Goal: Task Accomplishment & Management: Use online tool/utility

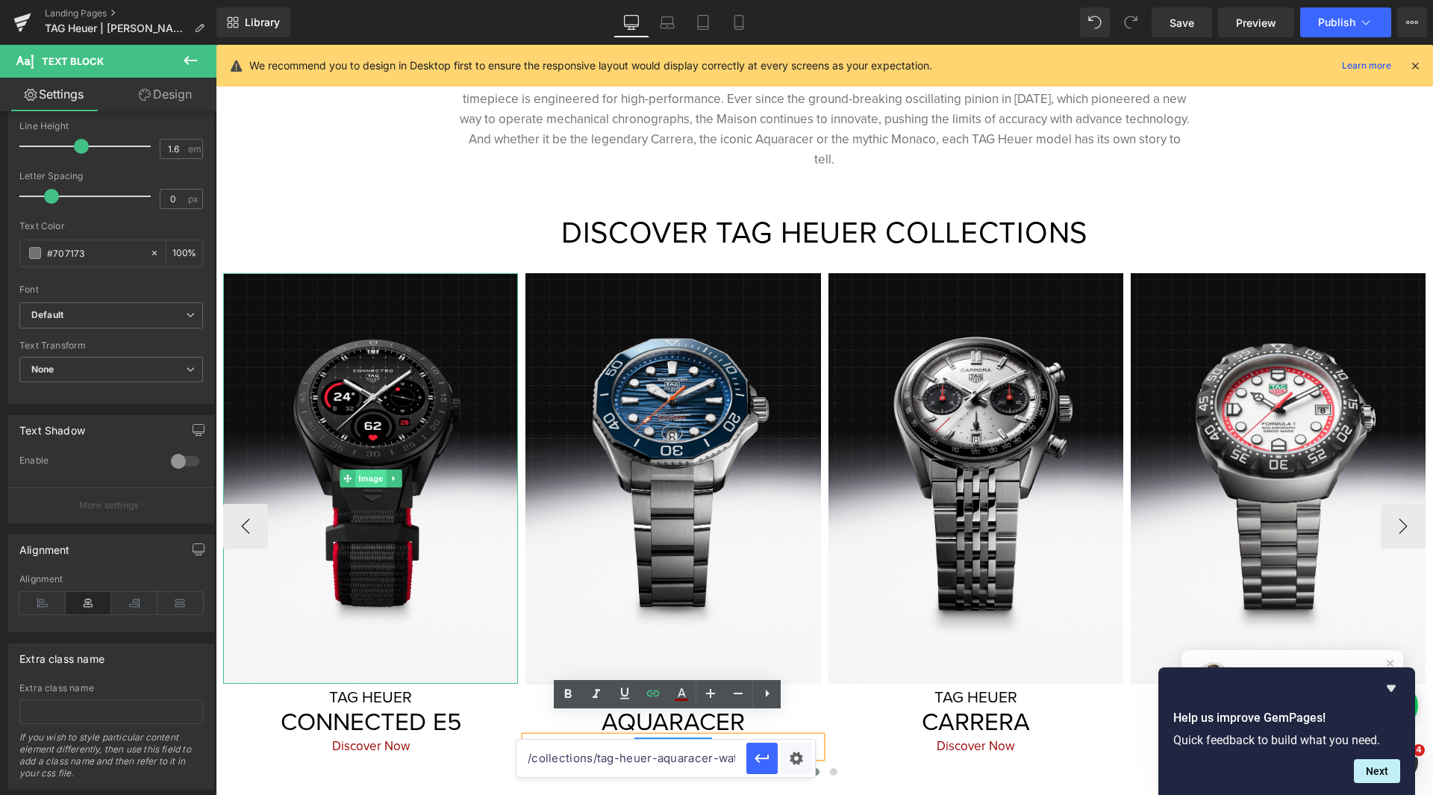
click at [366, 469] on span "Image" at bounding box center [370, 478] width 31 height 18
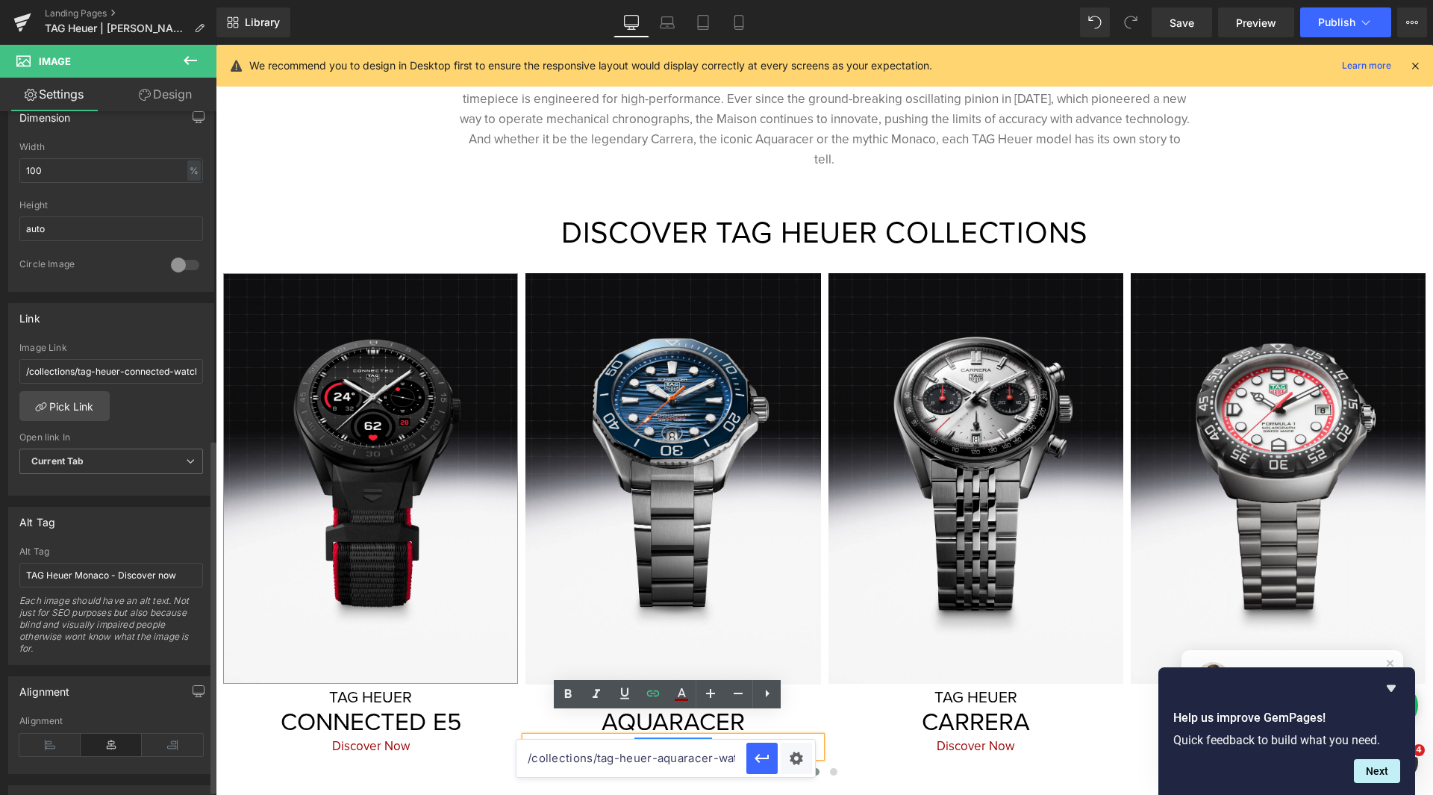
scroll to position [642, 0]
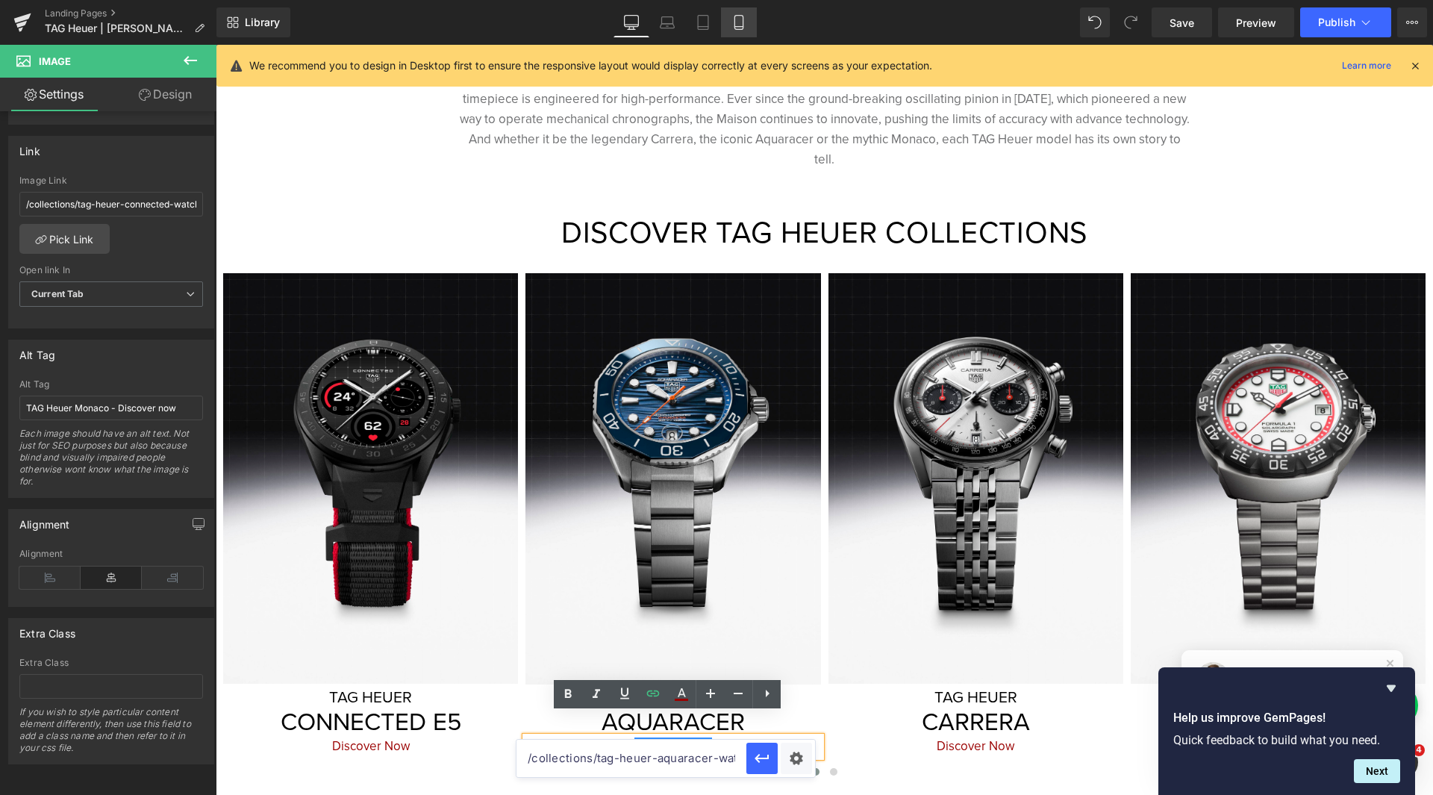
click at [742, 27] on icon at bounding box center [738, 27] width 8 height 0
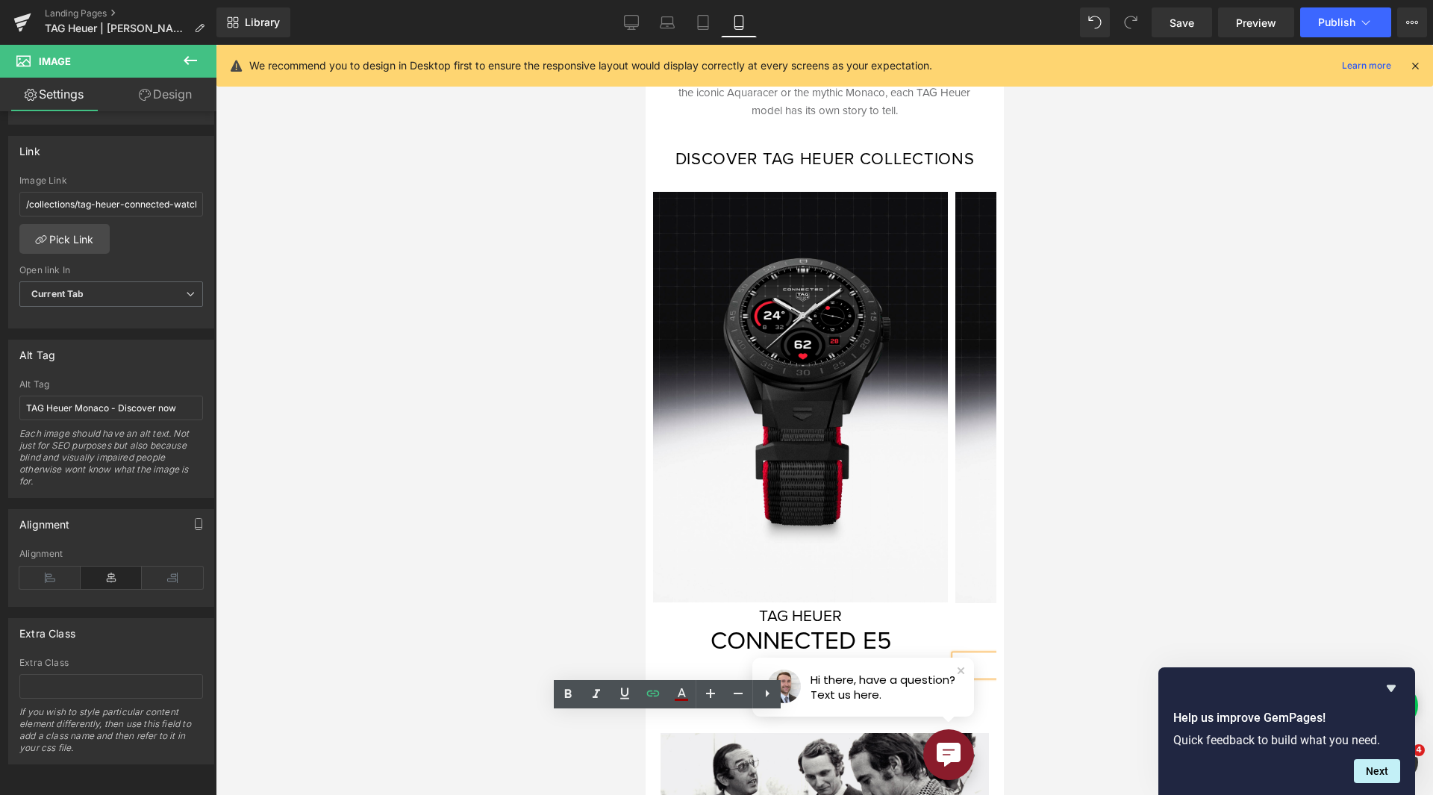
scroll to position [373, 0]
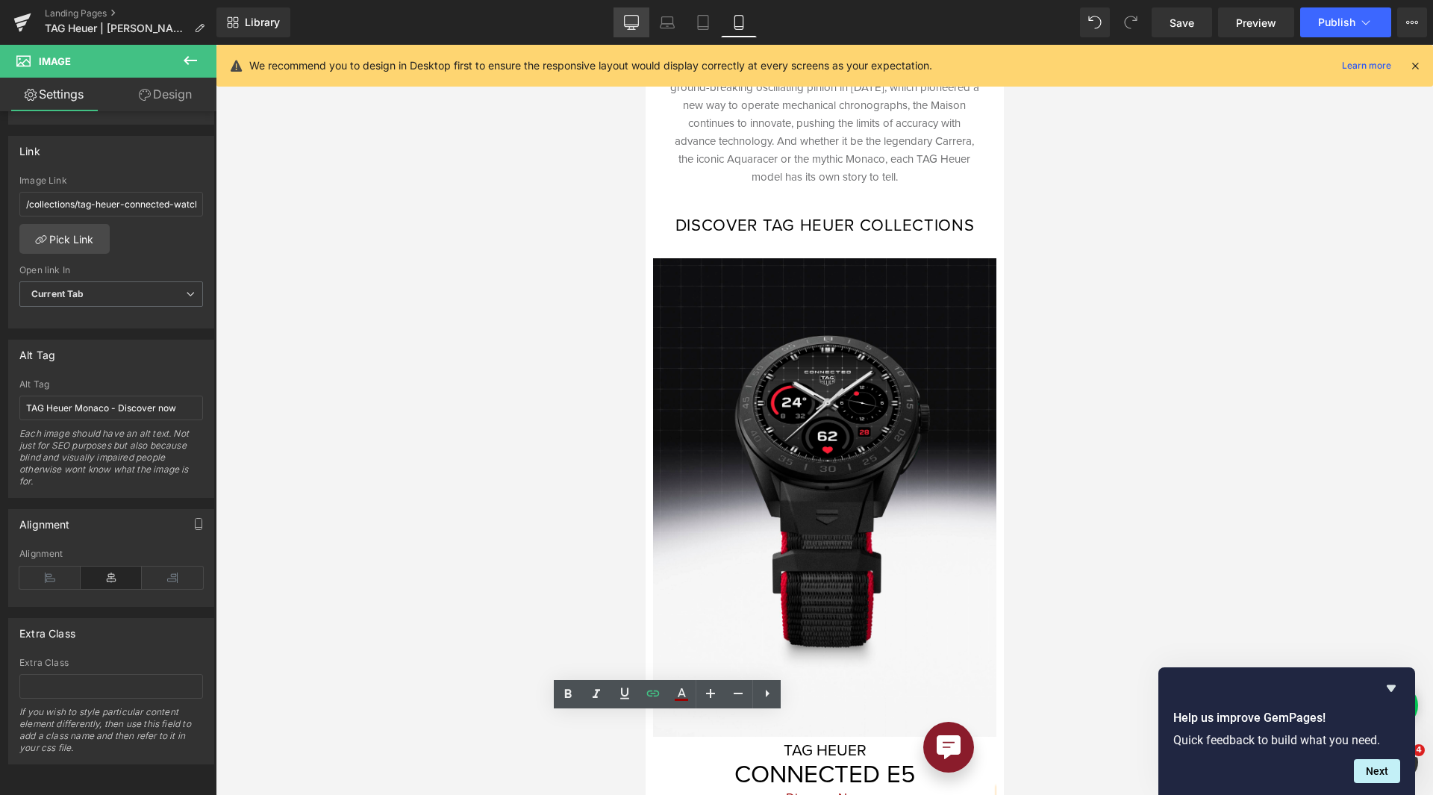
click at [632, 17] on icon at bounding box center [631, 22] width 15 height 15
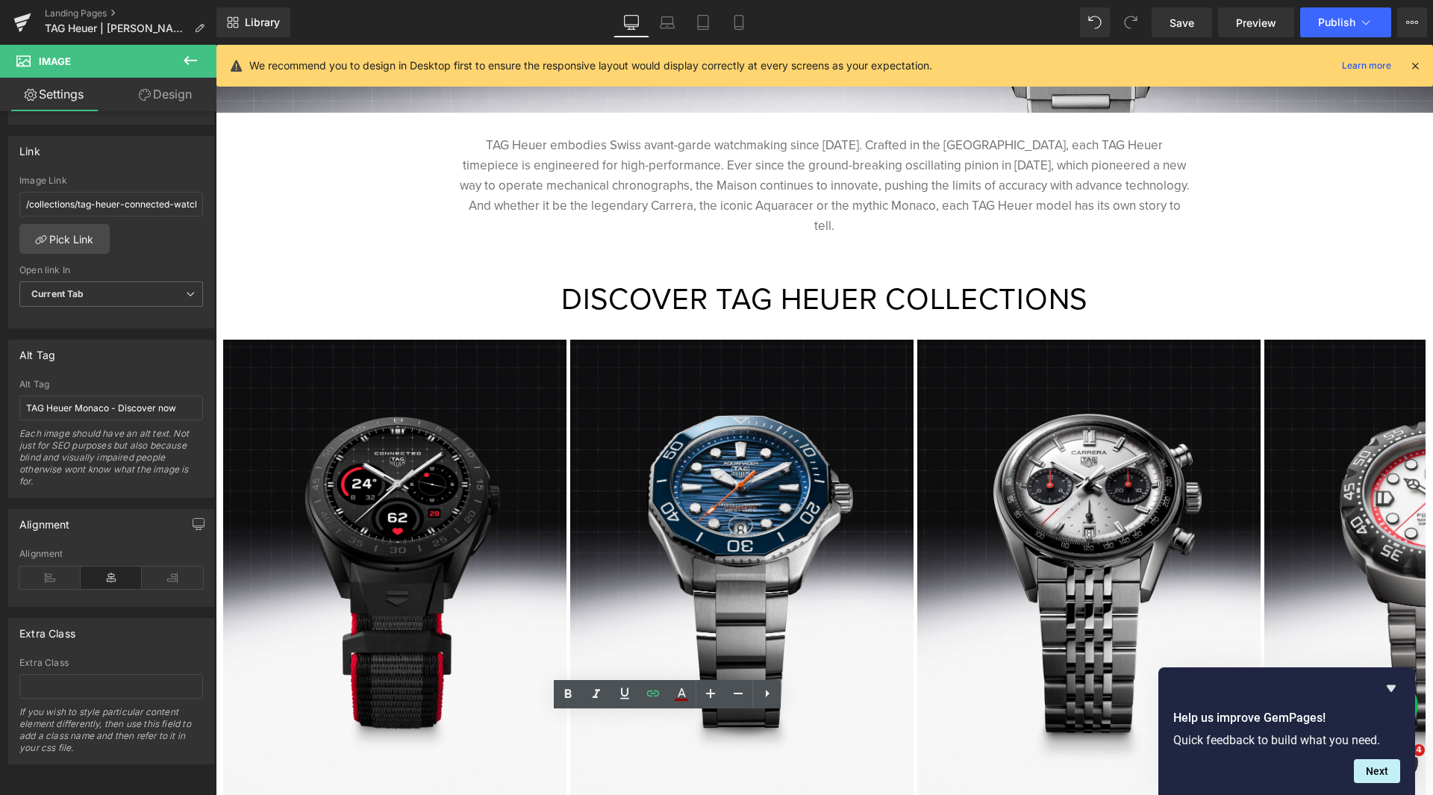
scroll to position [440, 0]
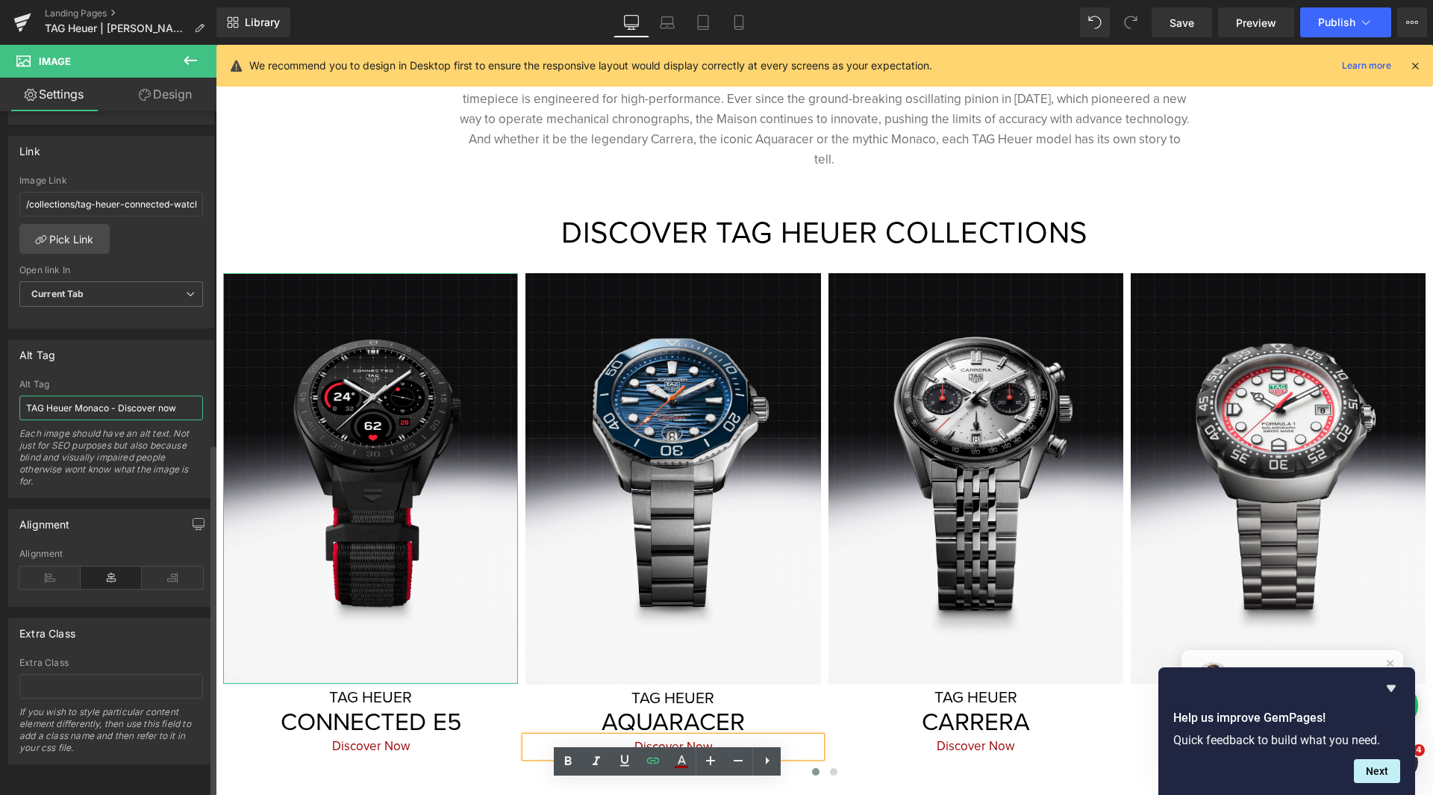
drag, startPoint x: 108, startPoint y: 400, endPoint x: 77, endPoint y: 398, distance: 31.4
click at [77, 398] on input "TAG Heuer Monaco - Discover now" at bounding box center [111, 407] width 184 height 25
type input "TAG Heuer Connected E5 - Discover now"
click at [739, 17] on icon at bounding box center [738, 22] width 15 height 15
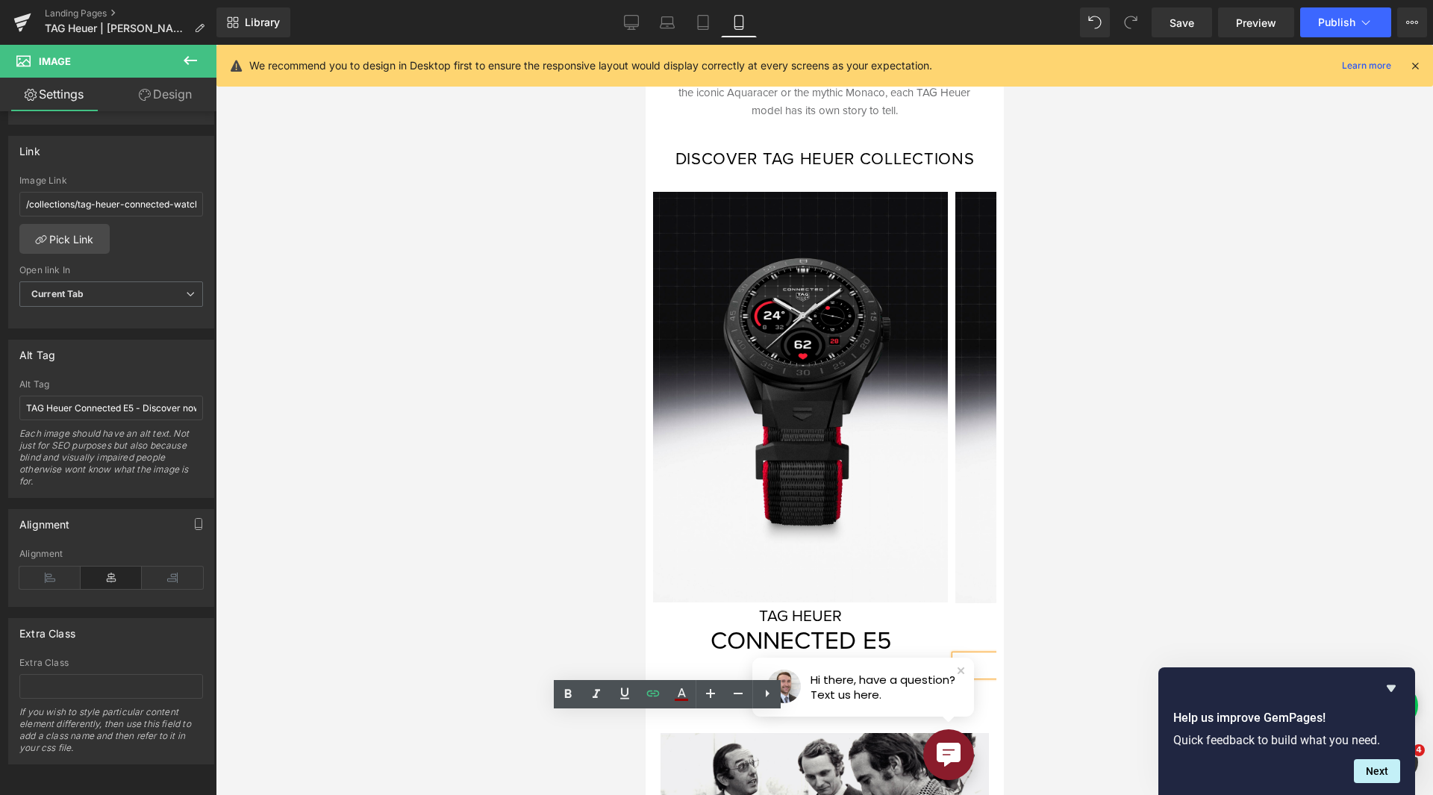
scroll to position [373, 0]
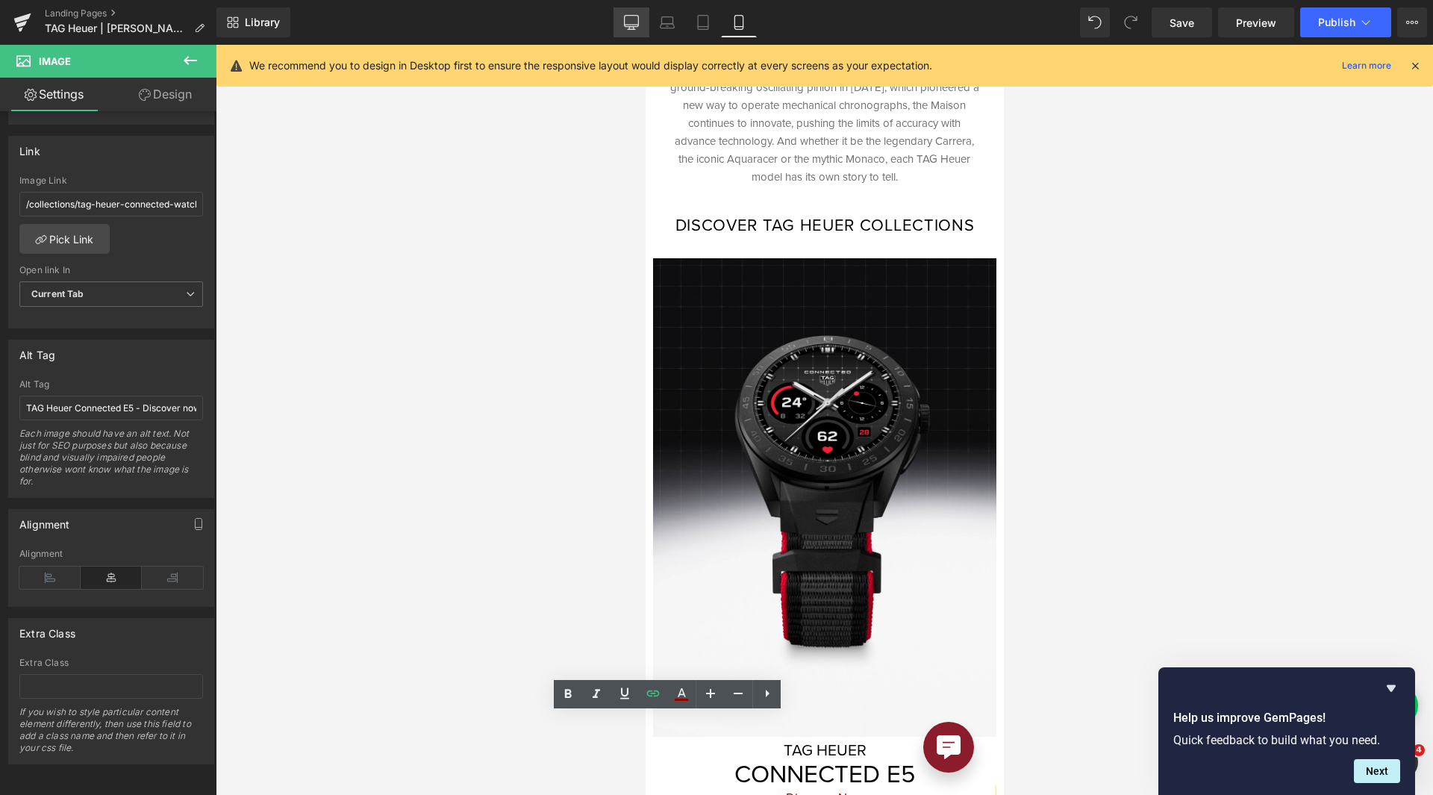
click at [632, 23] on icon at bounding box center [631, 22] width 15 height 15
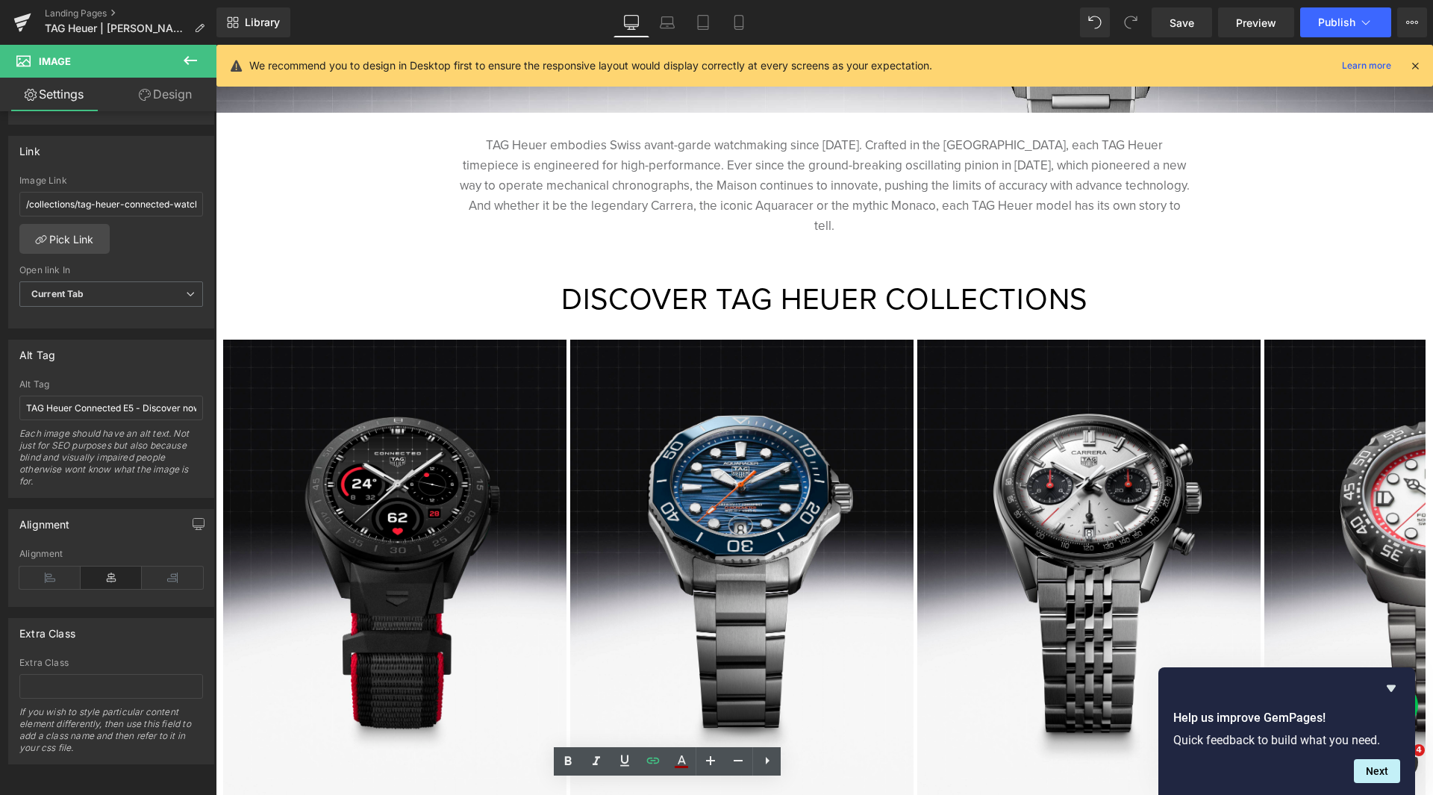
scroll to position [440, 0]
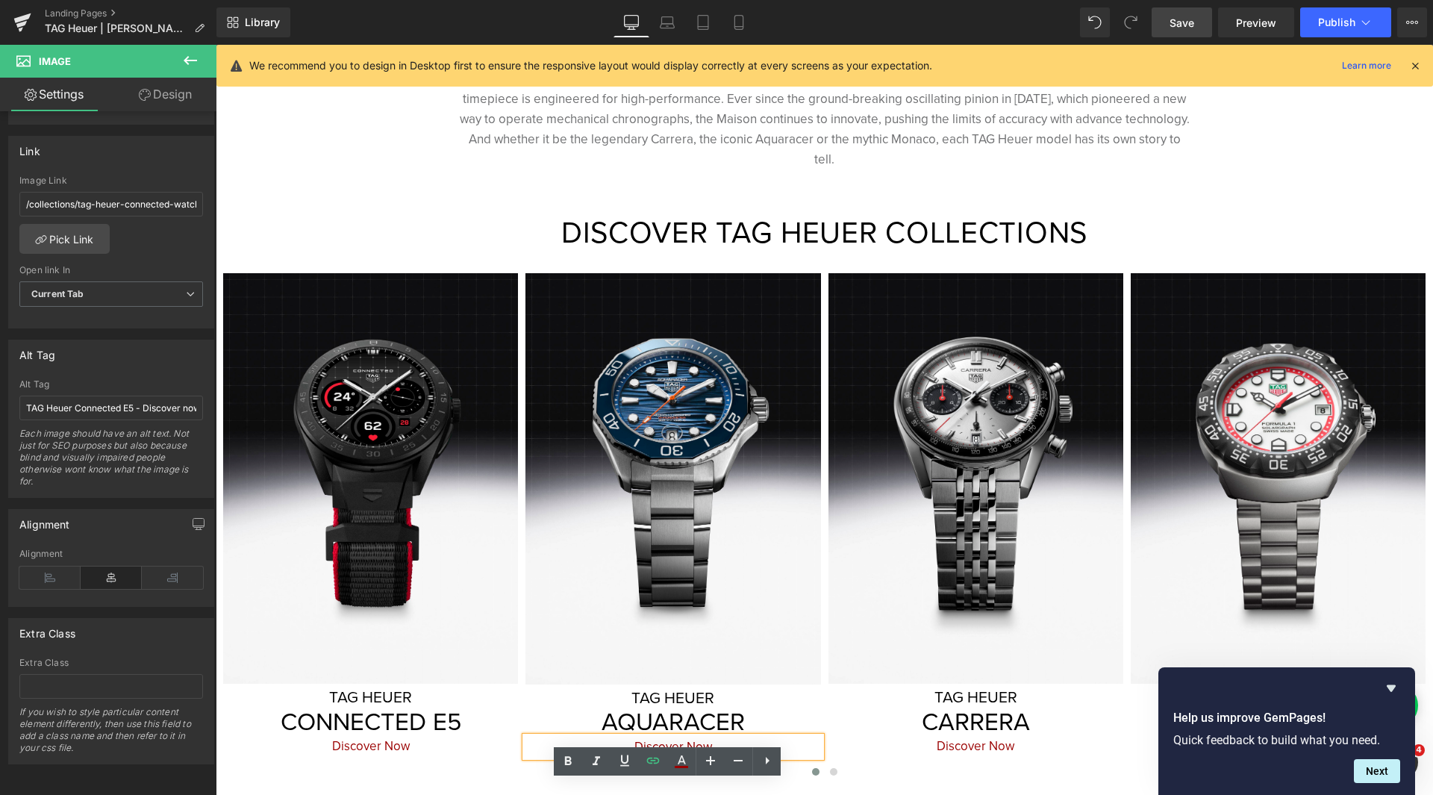
click at [1177, 28] on span "Save" at bounding box center [1181, 23] width 25 height 16
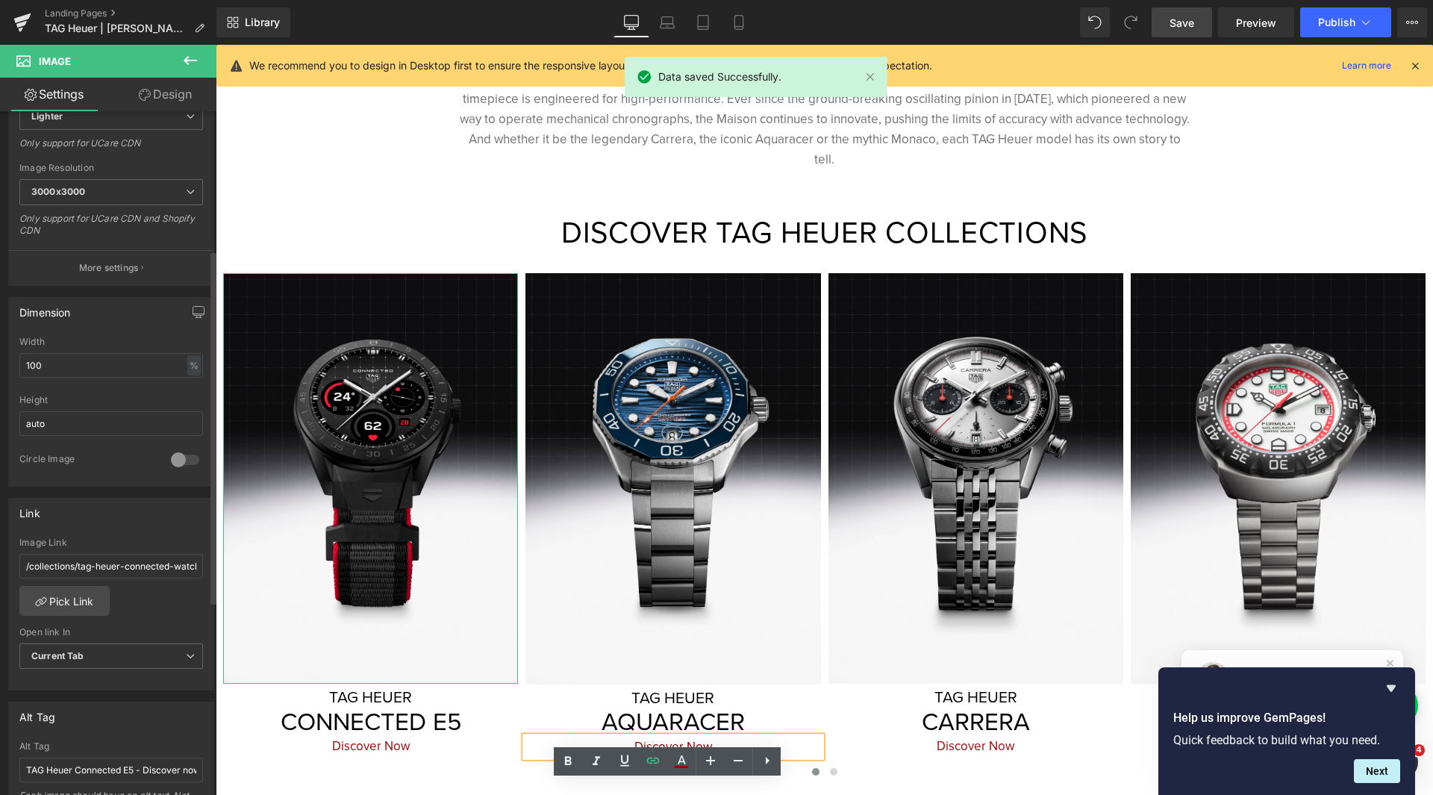
scroll to position [0, 0]
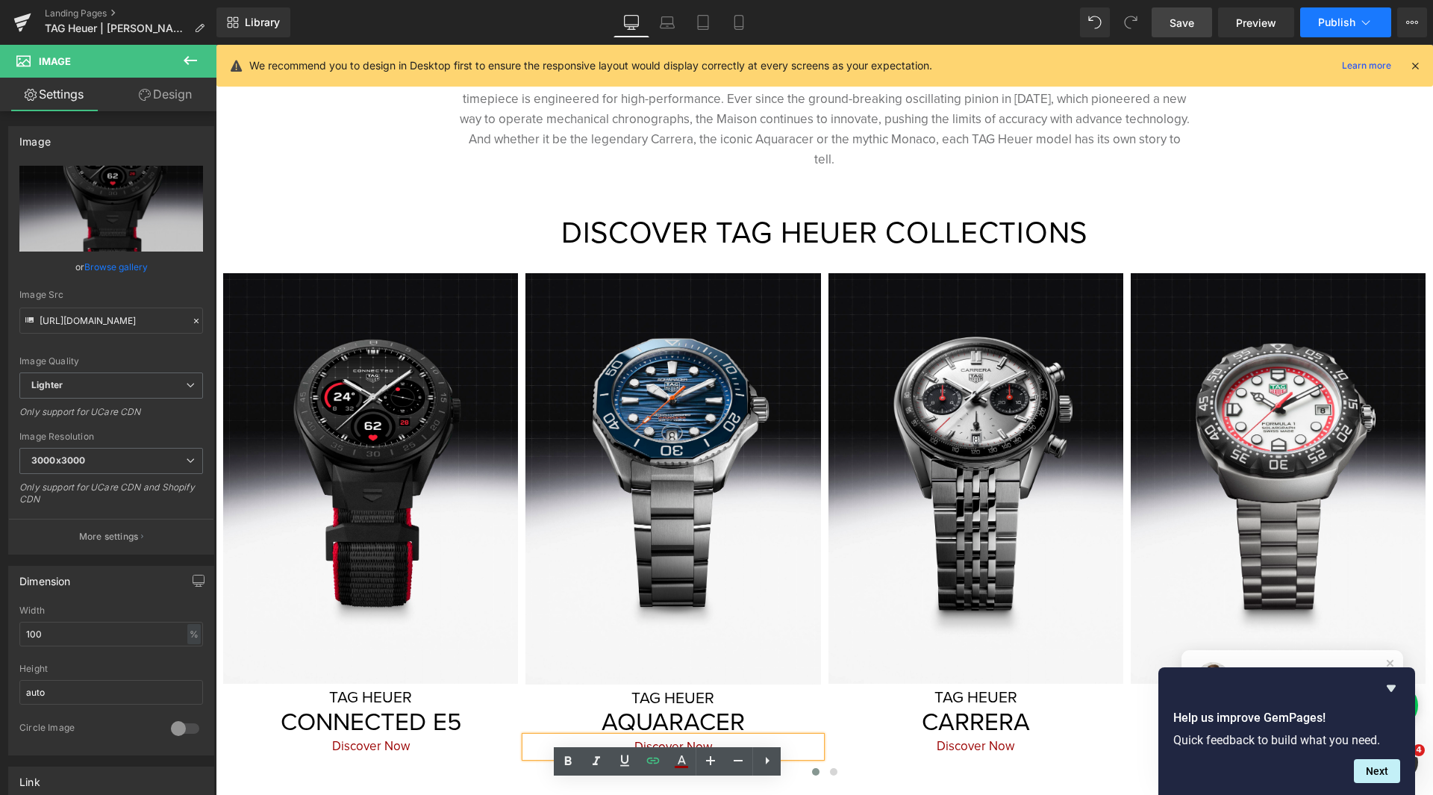
click at [1312, 25] on button "Publish" at bounding box center [1345, 22] width 91 height 30
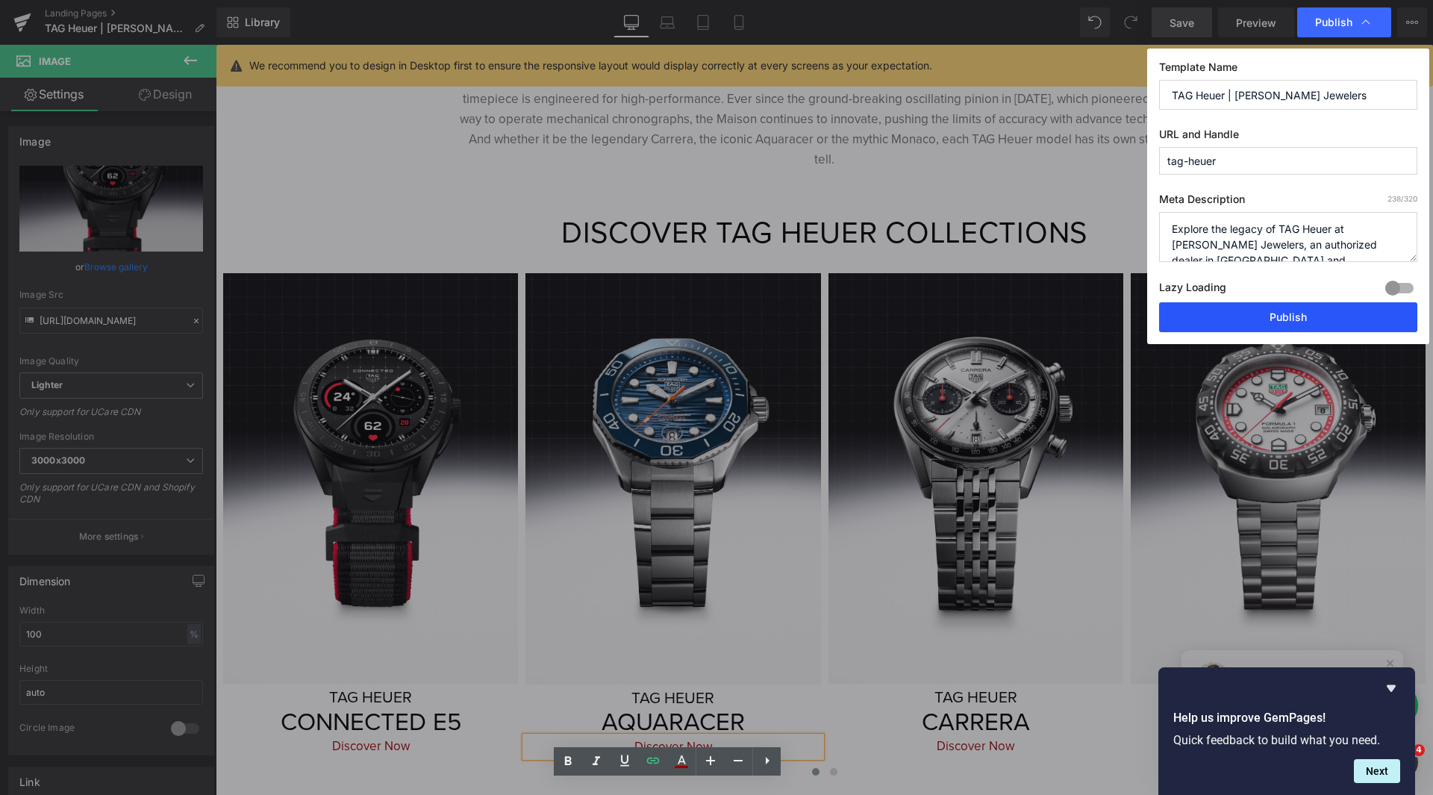
click at [1270, 321] on button "Publish" at bounding box center [1288, 317] width 258 height 30
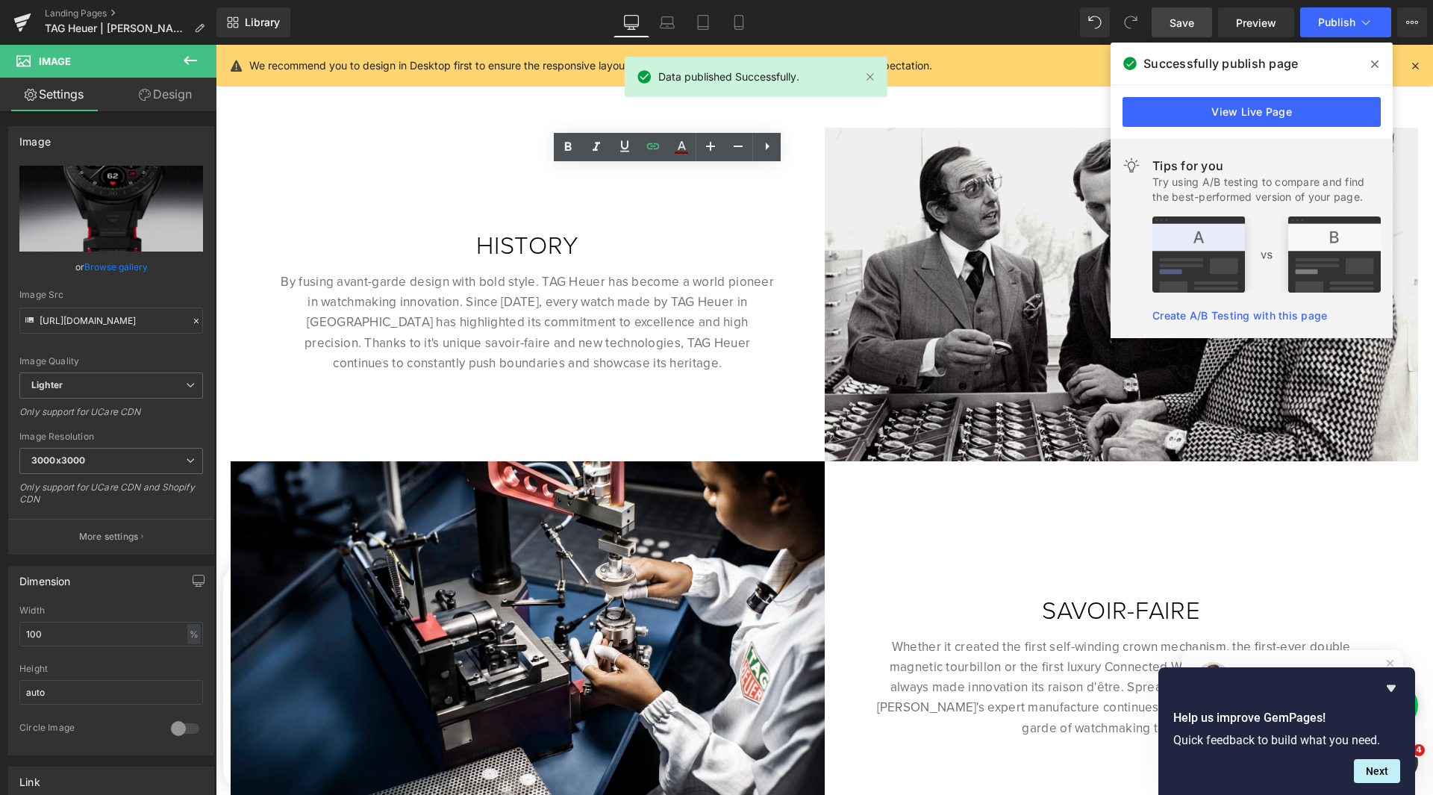
scroll to position [887, 0]
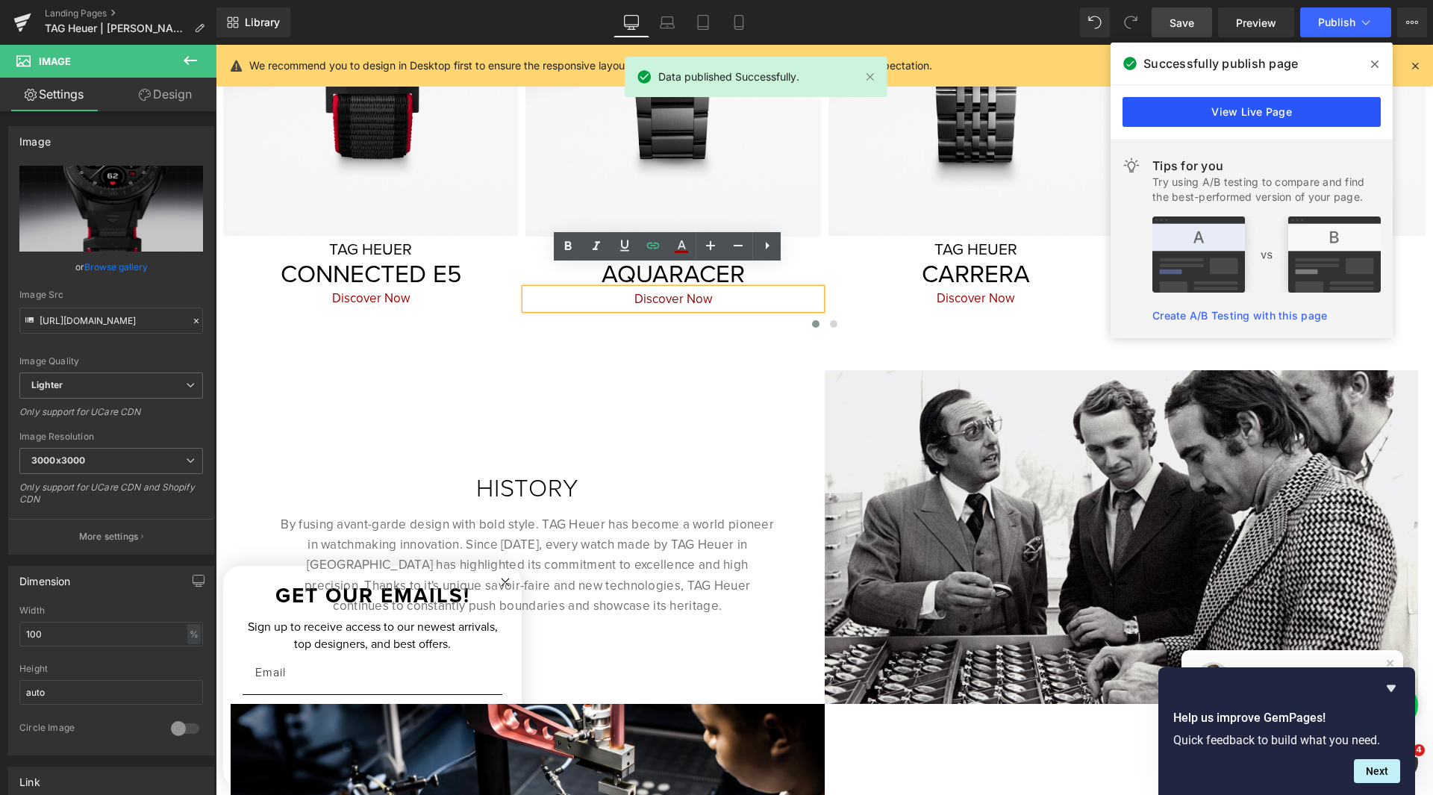
click at [1236, 117] on link "View Live Page" at bounding box center [1251, 112] width 258 height 30
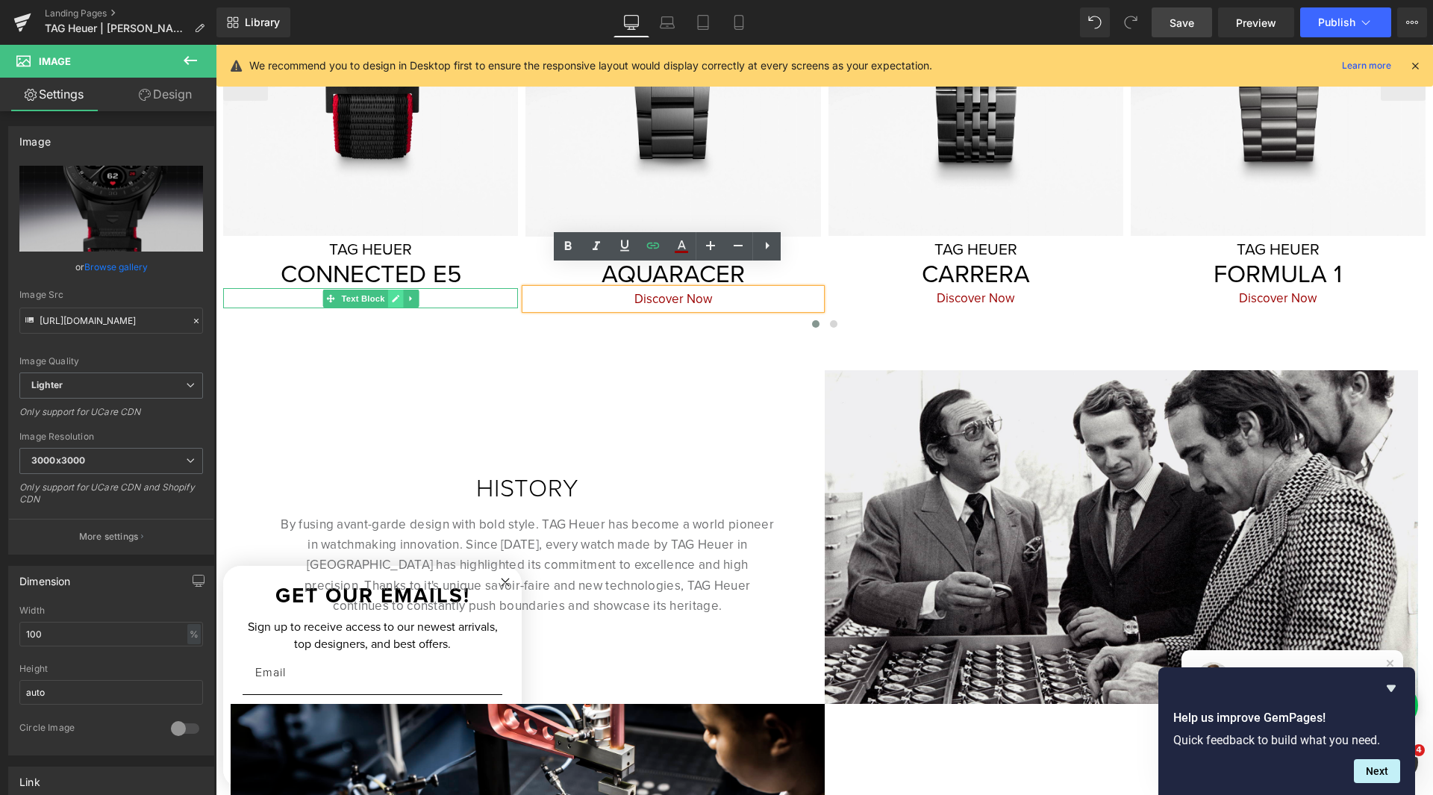
click at [391, 294] on icon at bounding box center [395, 298] width 8 height 9
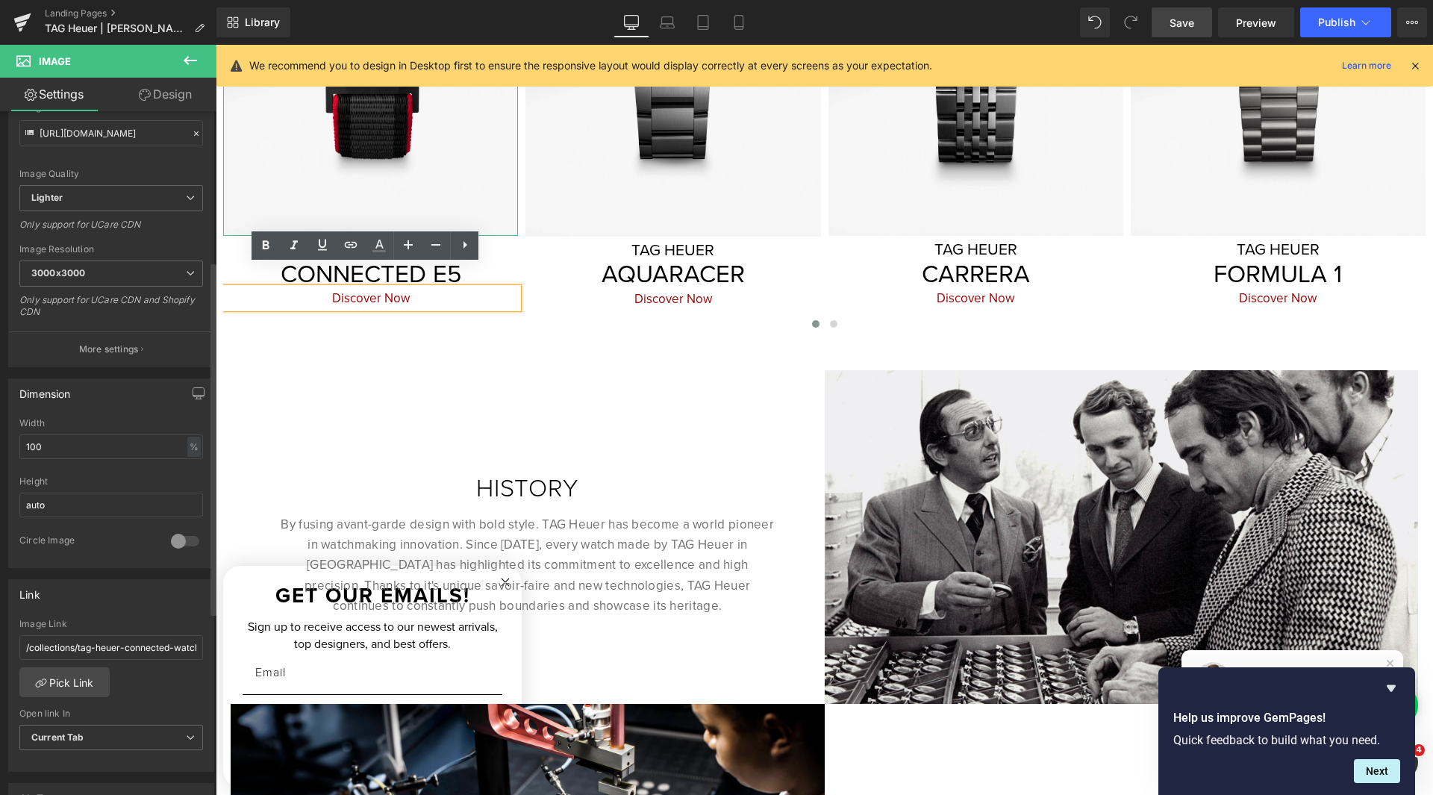
scroll to position [298, 0]
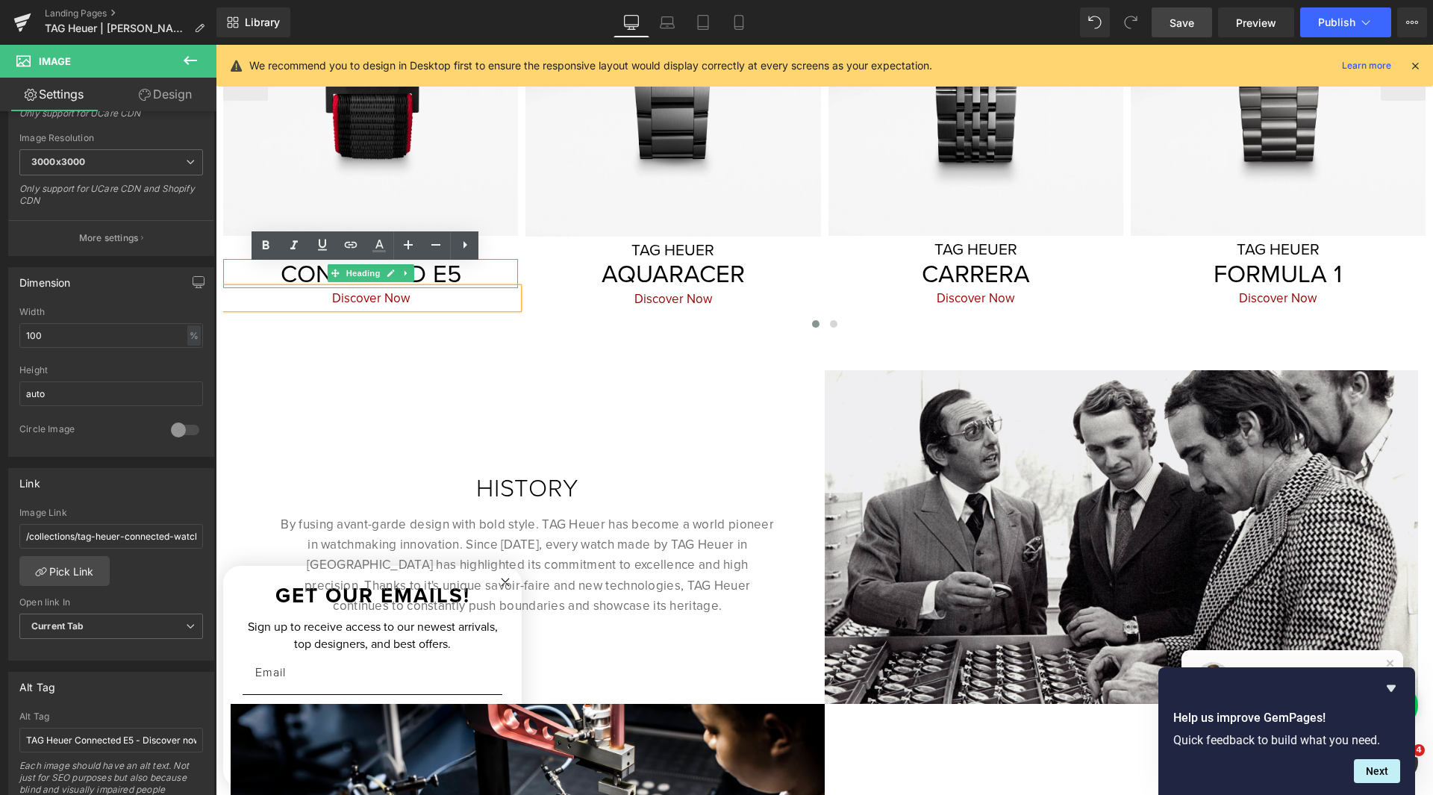
click at [242, 259] on h3 "CONNECTED E5" at bounding box center [370, 274] width 295 height 30
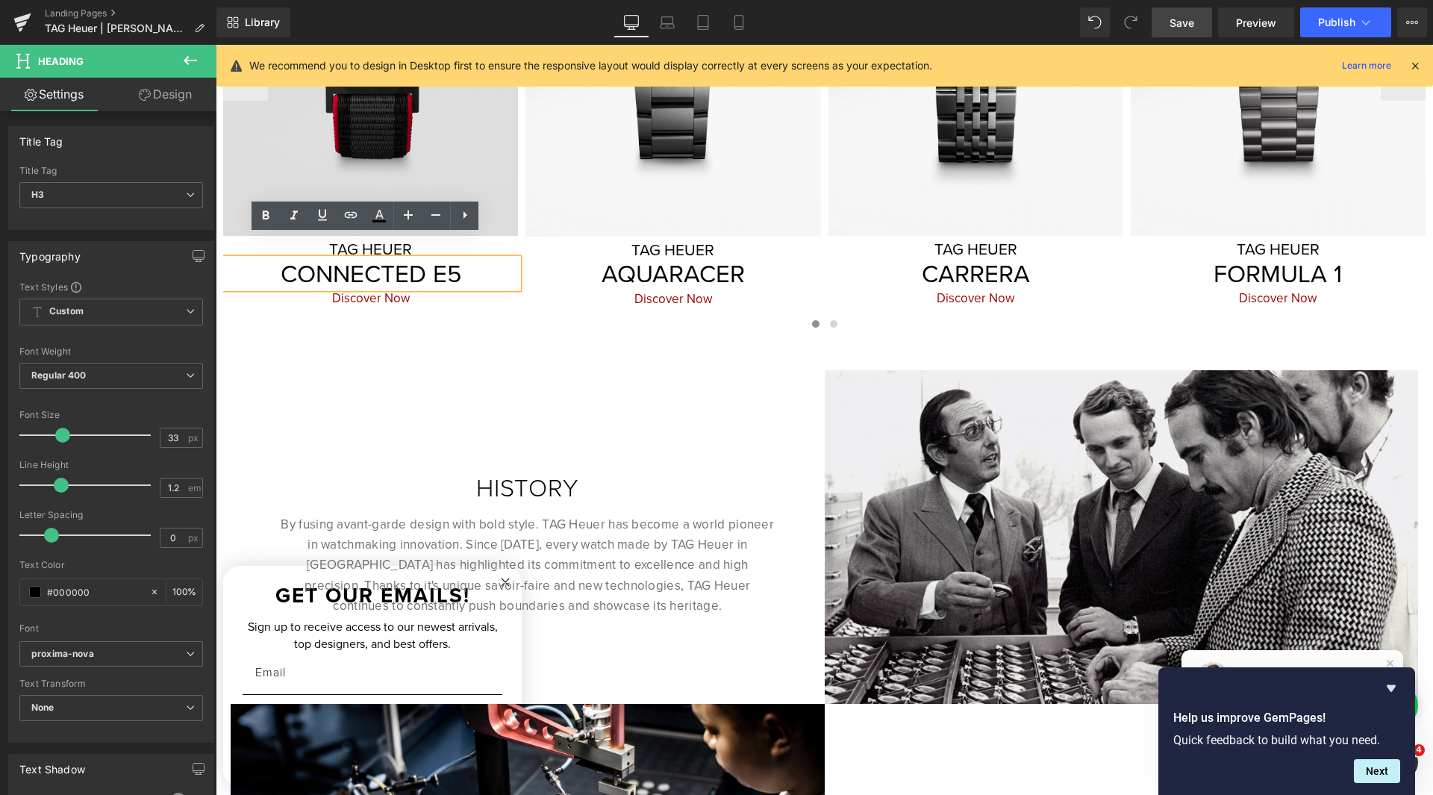
click at [350, 128] on img at bounding box center [370, 30] width 295 height 411
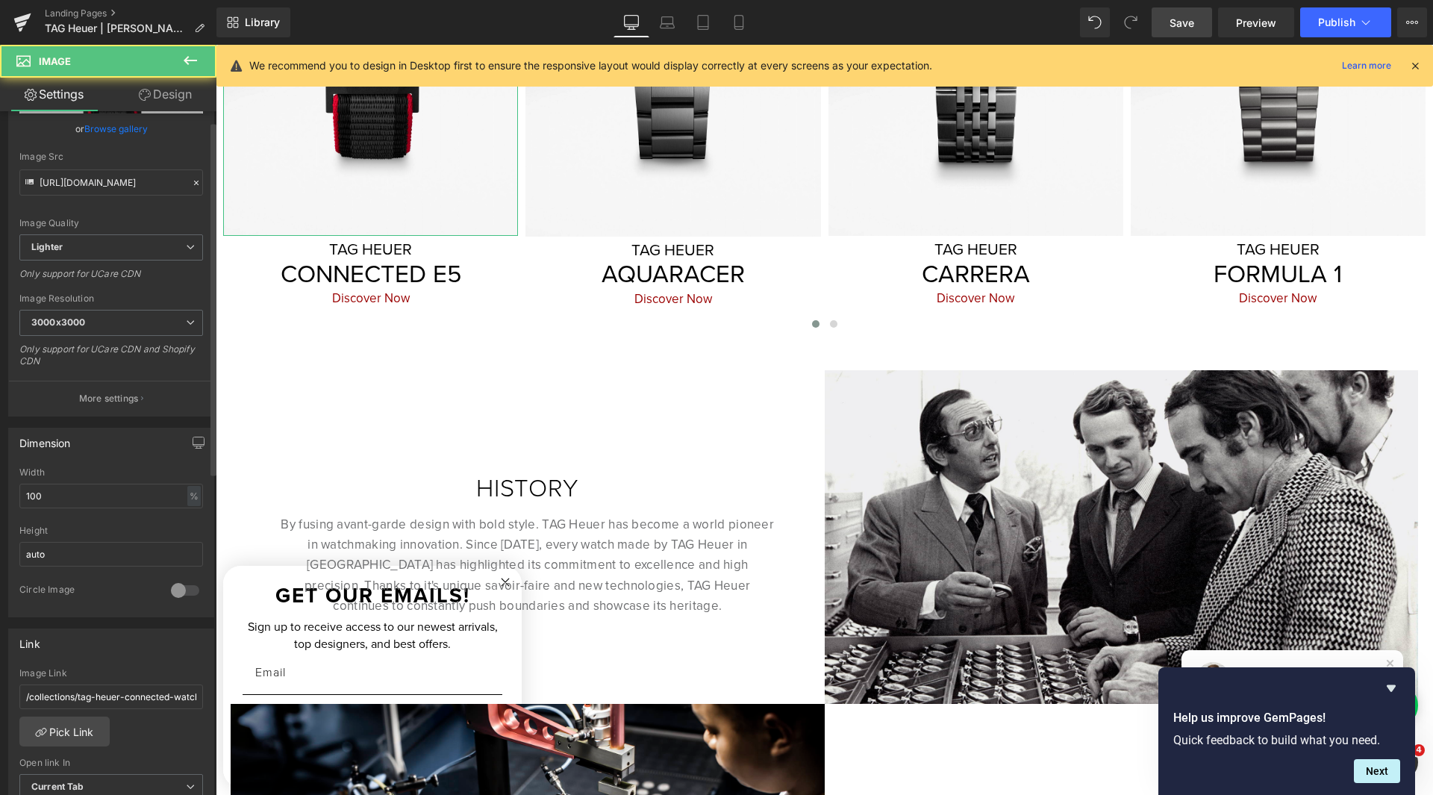
scroll to position [448, 0]
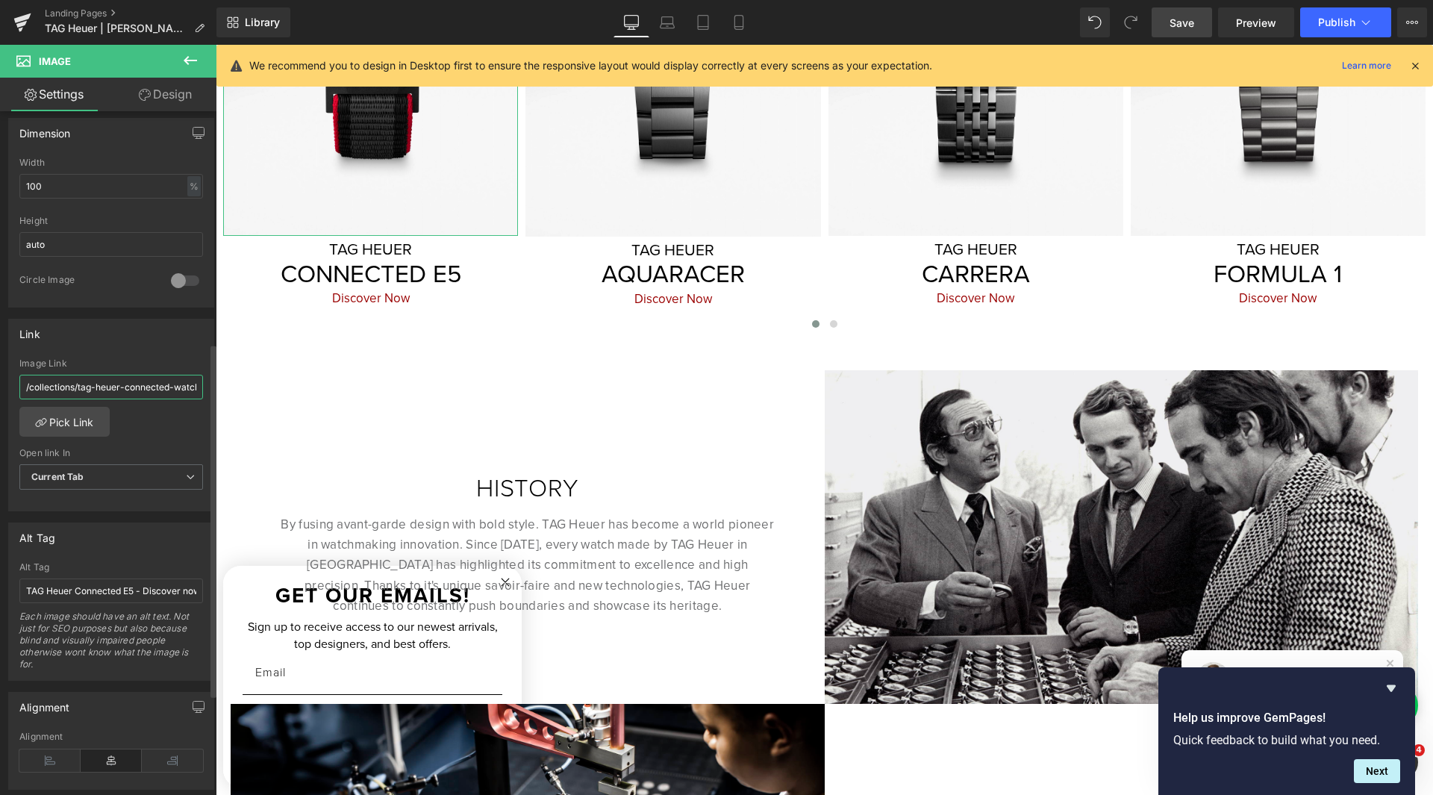
click at [140, 395] on input "/collections/tag-heuer-connected-watches" at bounding box center [111, 387] width 184 height 25
click at [140, 396] on input "/collections/tag-heuer-connected-watches" at bounding box center [111, 387] width 184 height 25
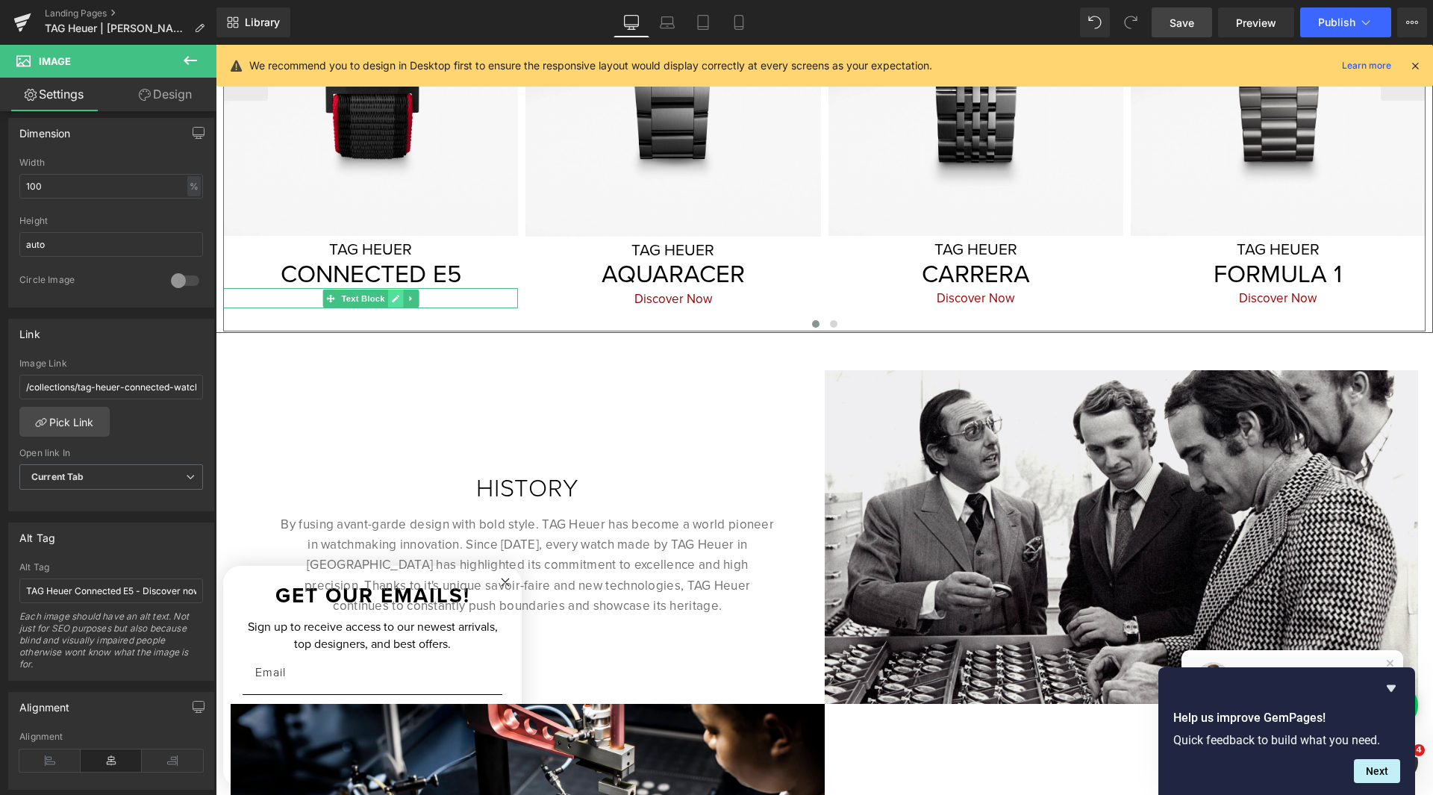
click at [394, 290] on link at bounding box center [395, 299] width 16 height 18
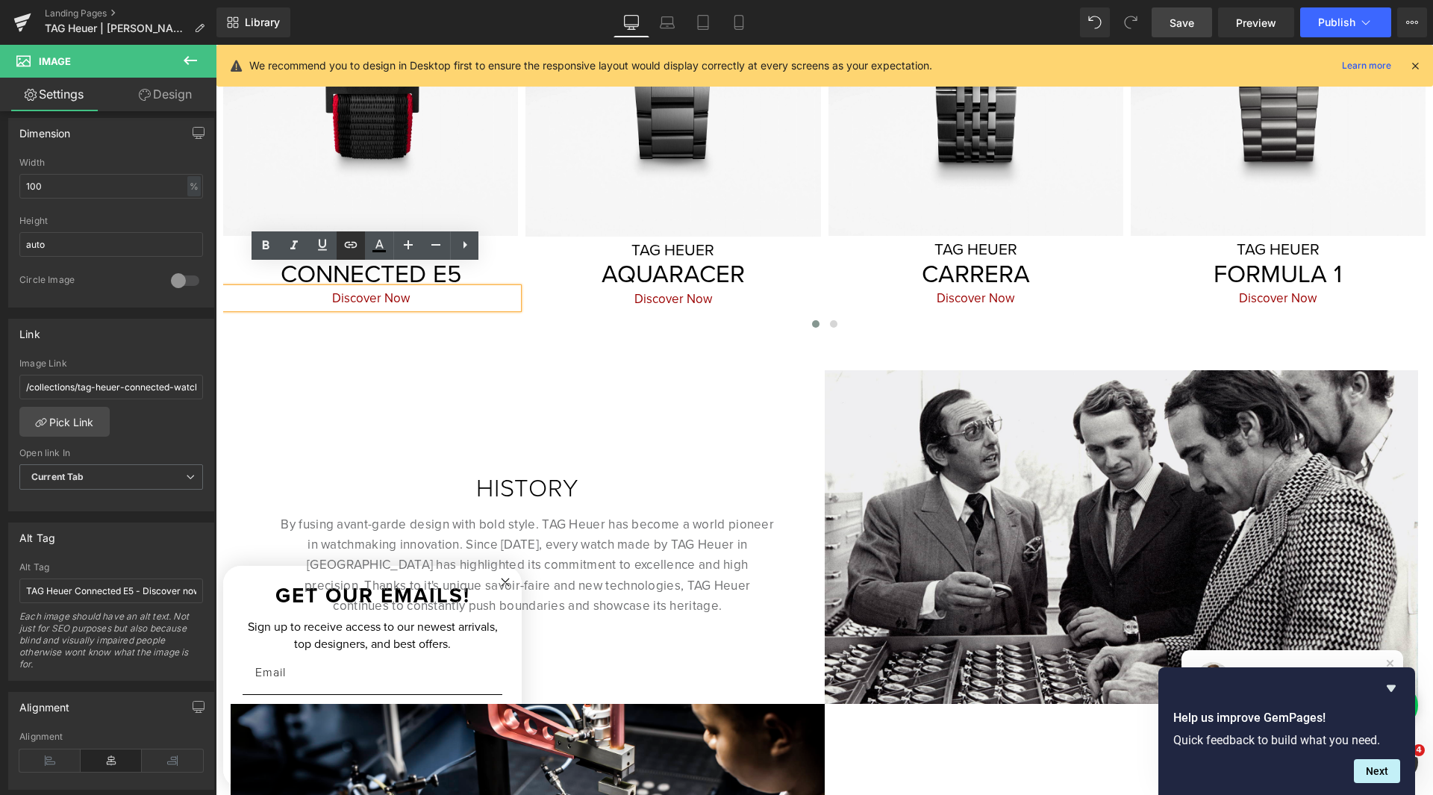
click at [356, 252] on icon at bounding box center [351, 245] width 18 height 18
click at [366, 312] on input "text" at bounding box center [329, 309] width 230 height 37
click at [353, 250] on icon at bounding box center [351, 245] width 18 height 18
type input "TAG Heuer Monaco - Discover now"
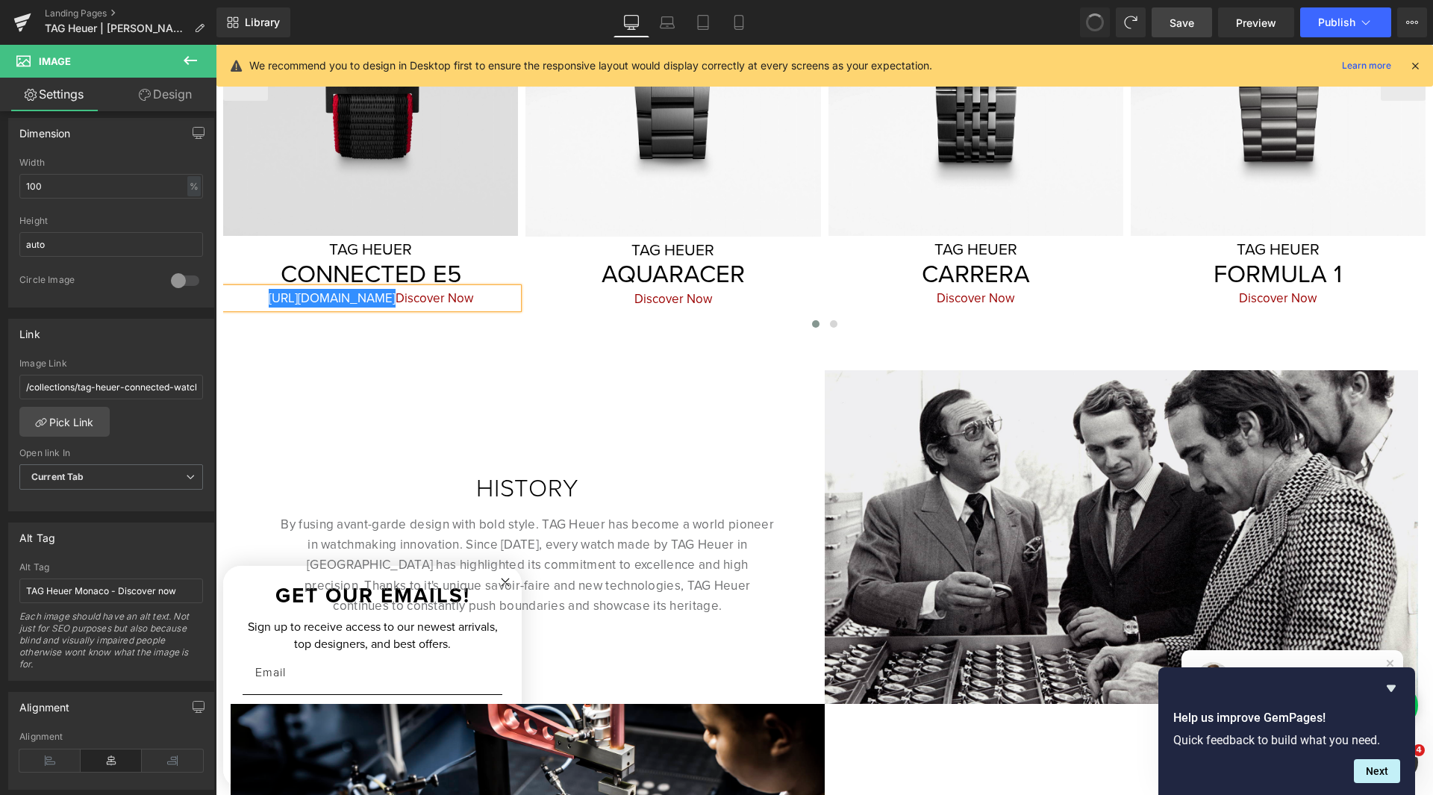
click at [390, 331] on div "Image TAG HEUER Heading CONNECTED E5 Heading [URL][DOMAIN_NAME] Discover Now Te…" at bounding box center [824, 78] width 1202 height 506
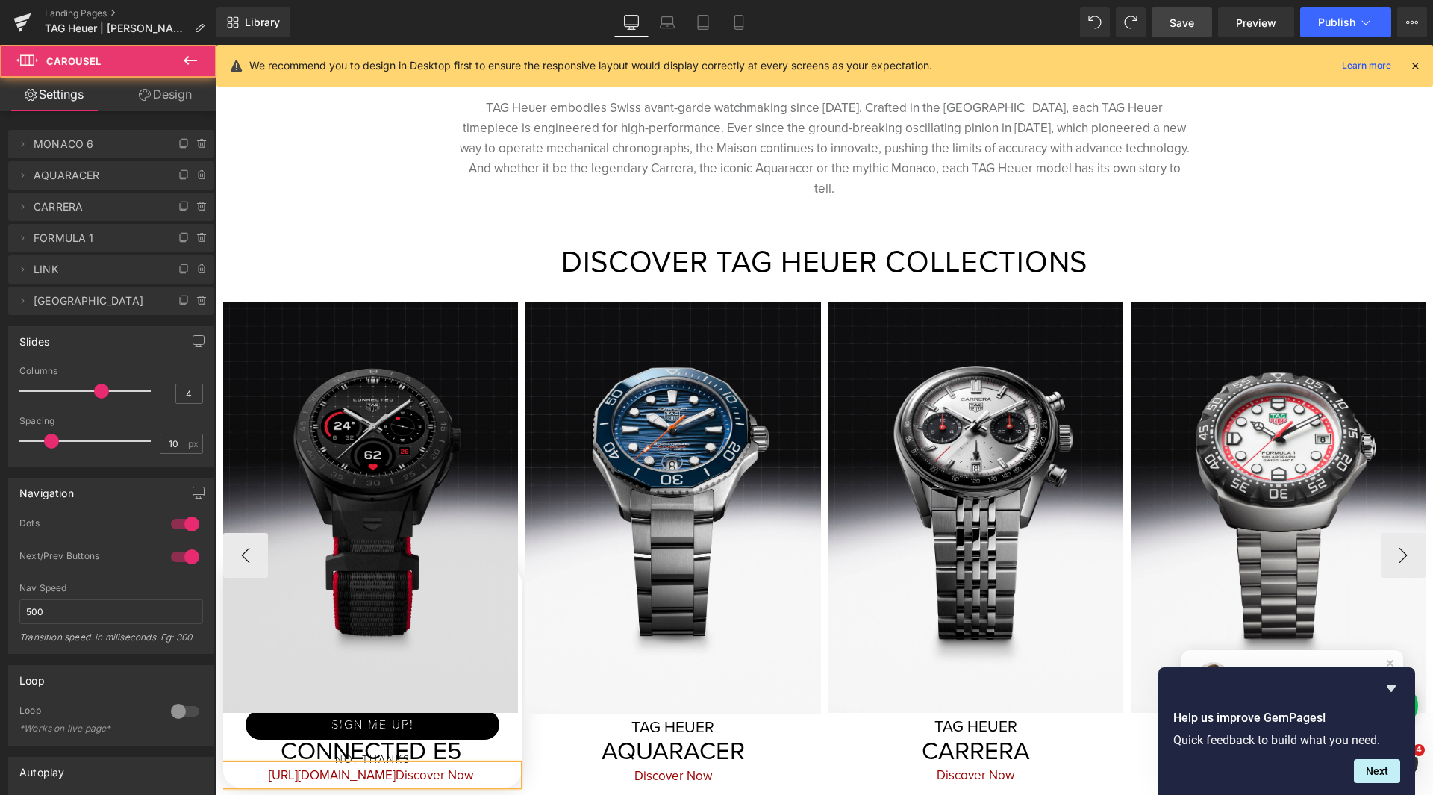
scroll to position [393, 0]
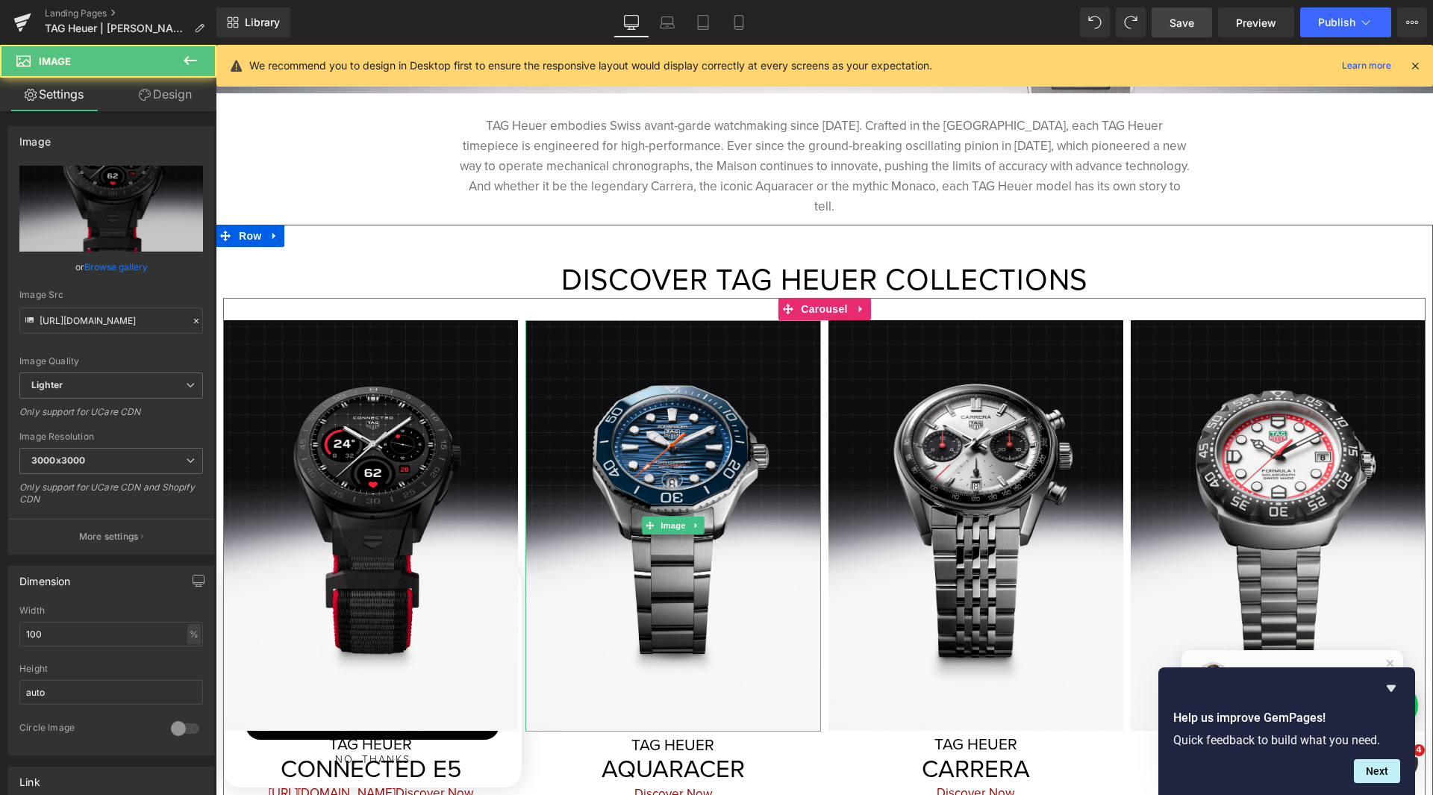
click at [592, 167] on p "TAG Heuer embodies Swiss avant-garde watchmaking since [DATE]. Crafted in the […" at bounding box center [824, 166] width 731 height 101
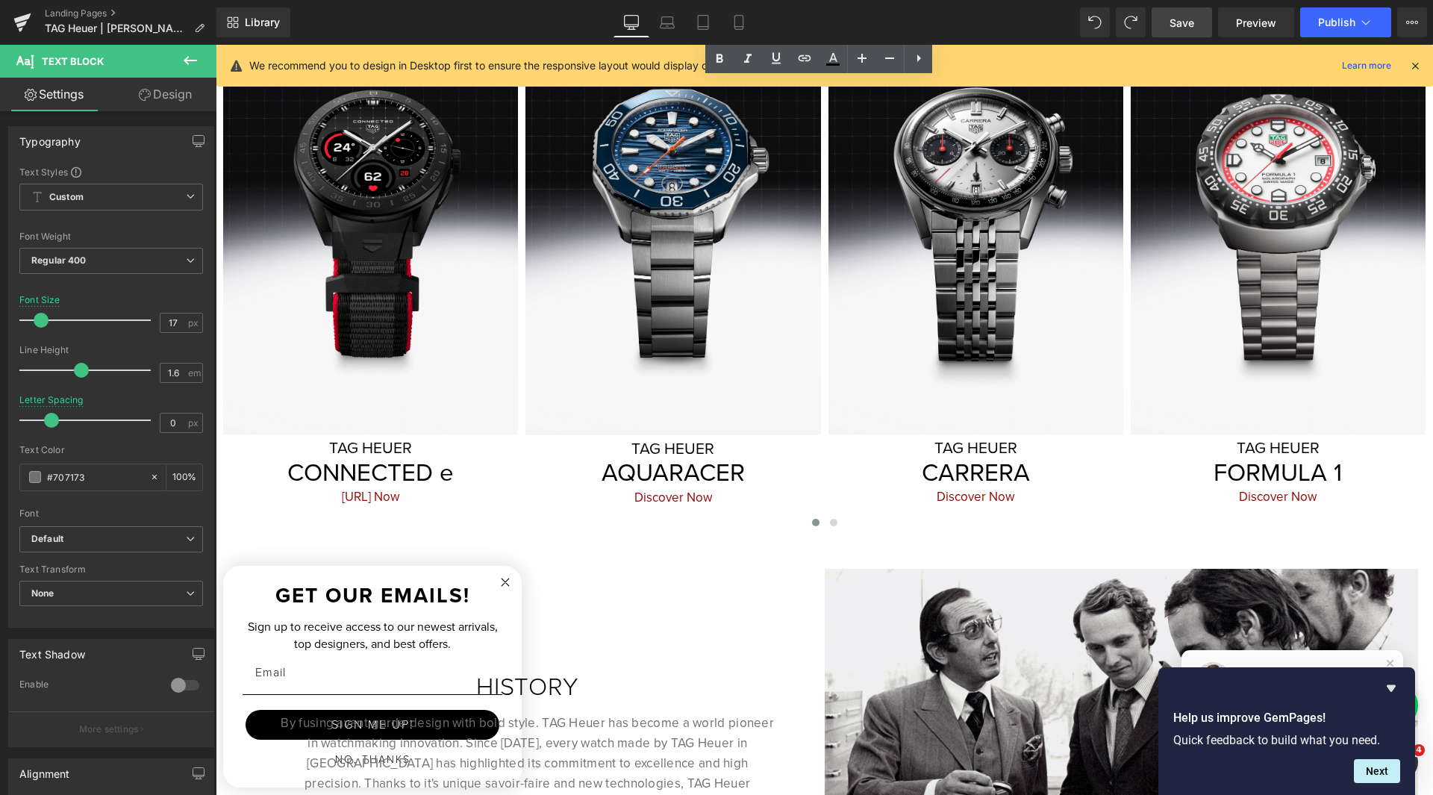
scroll to position [712, 0]
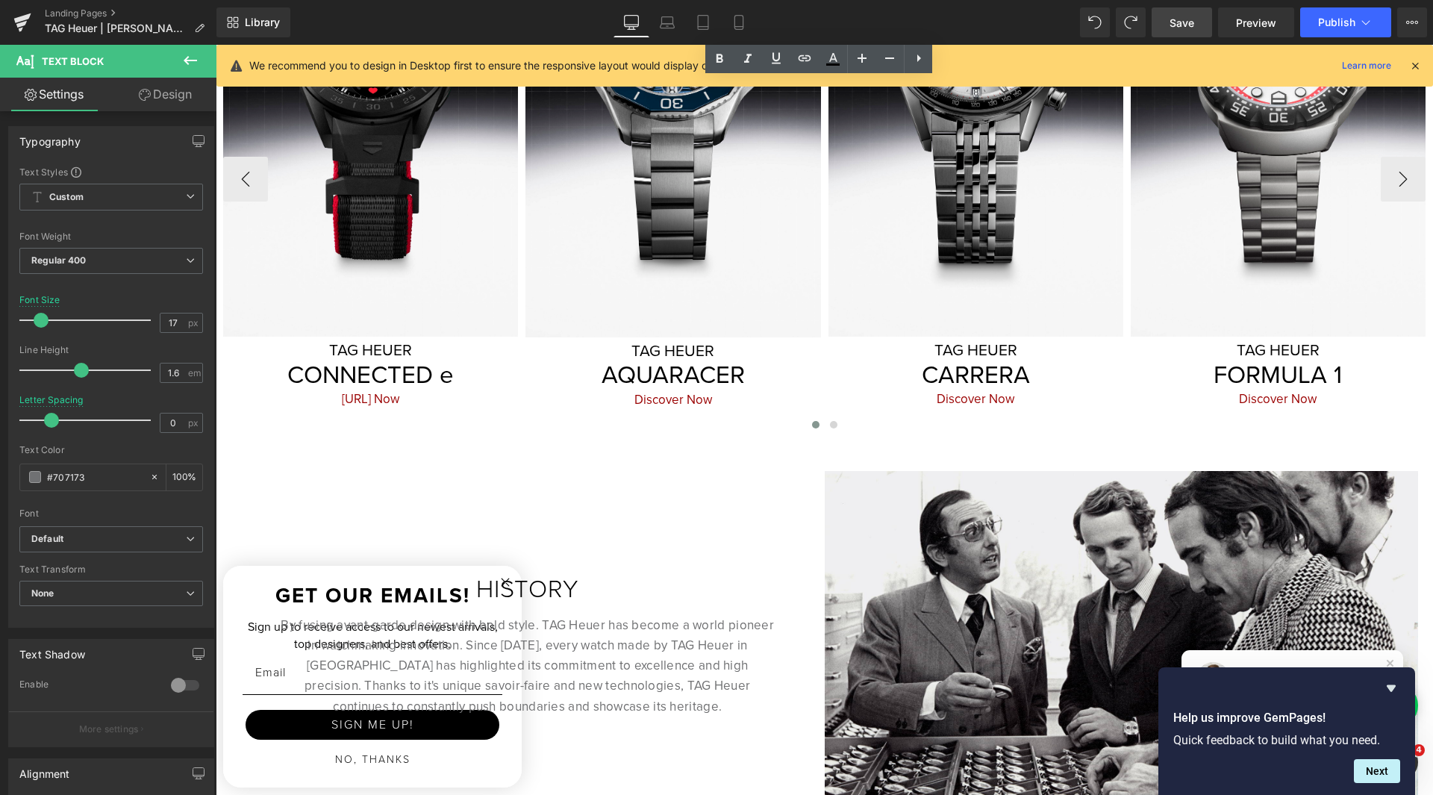
click at [460, 367] on h3 "CONNECTED e" at bounding box center [370, 375] width 295 height 30
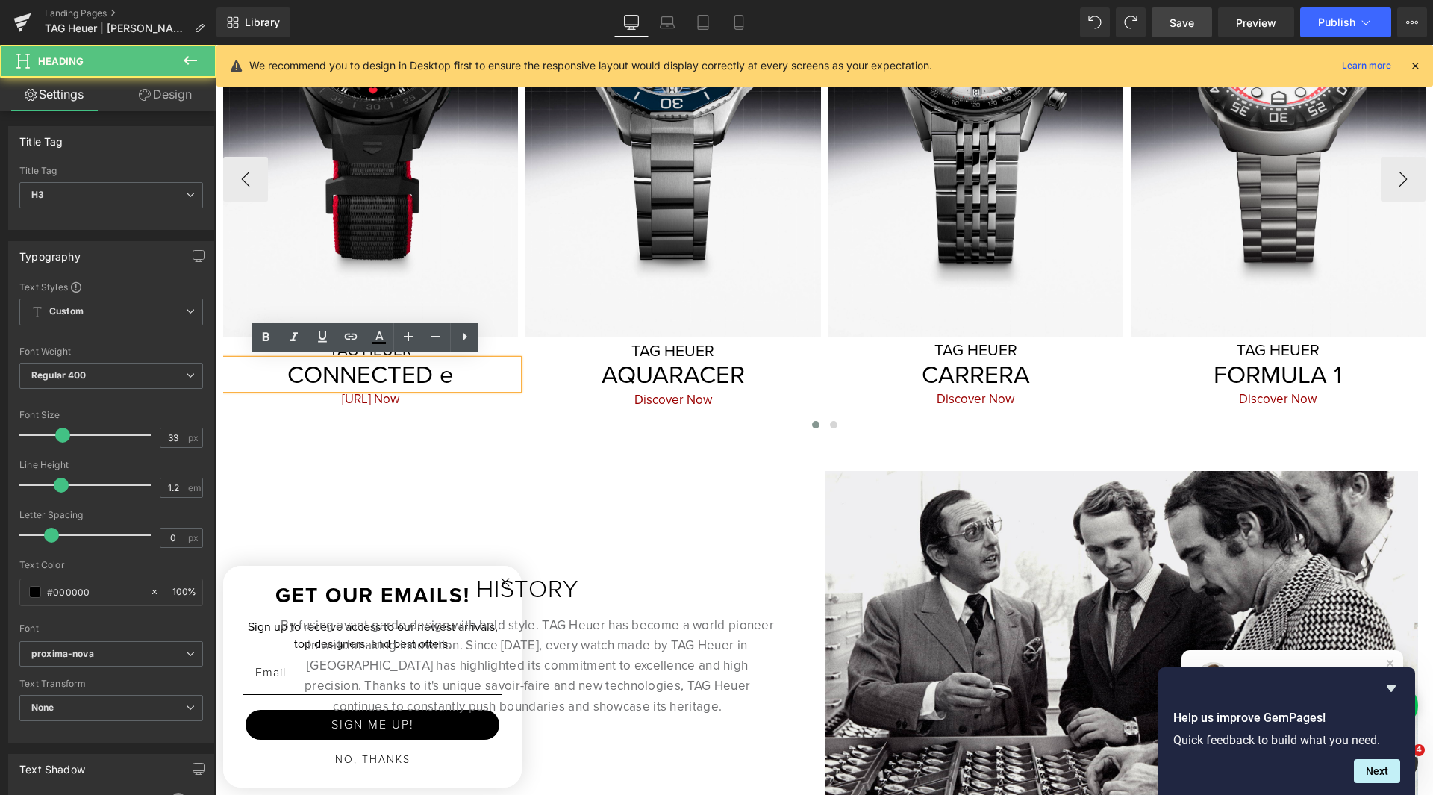
click at [460, 367] on h3 "CONNECTED e" at bounding box center [370, 375] width 295 height 30
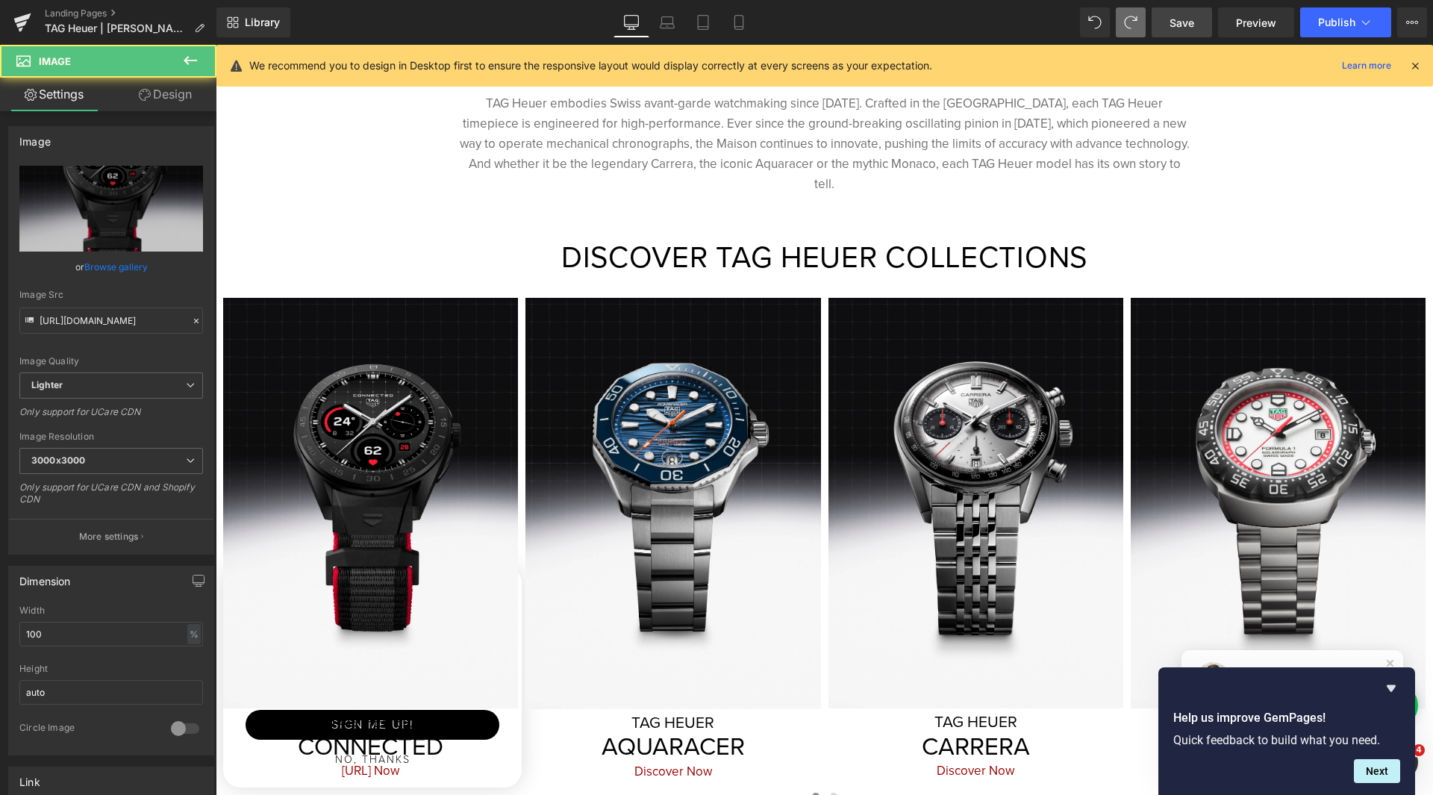
scroll to position [393, 0]
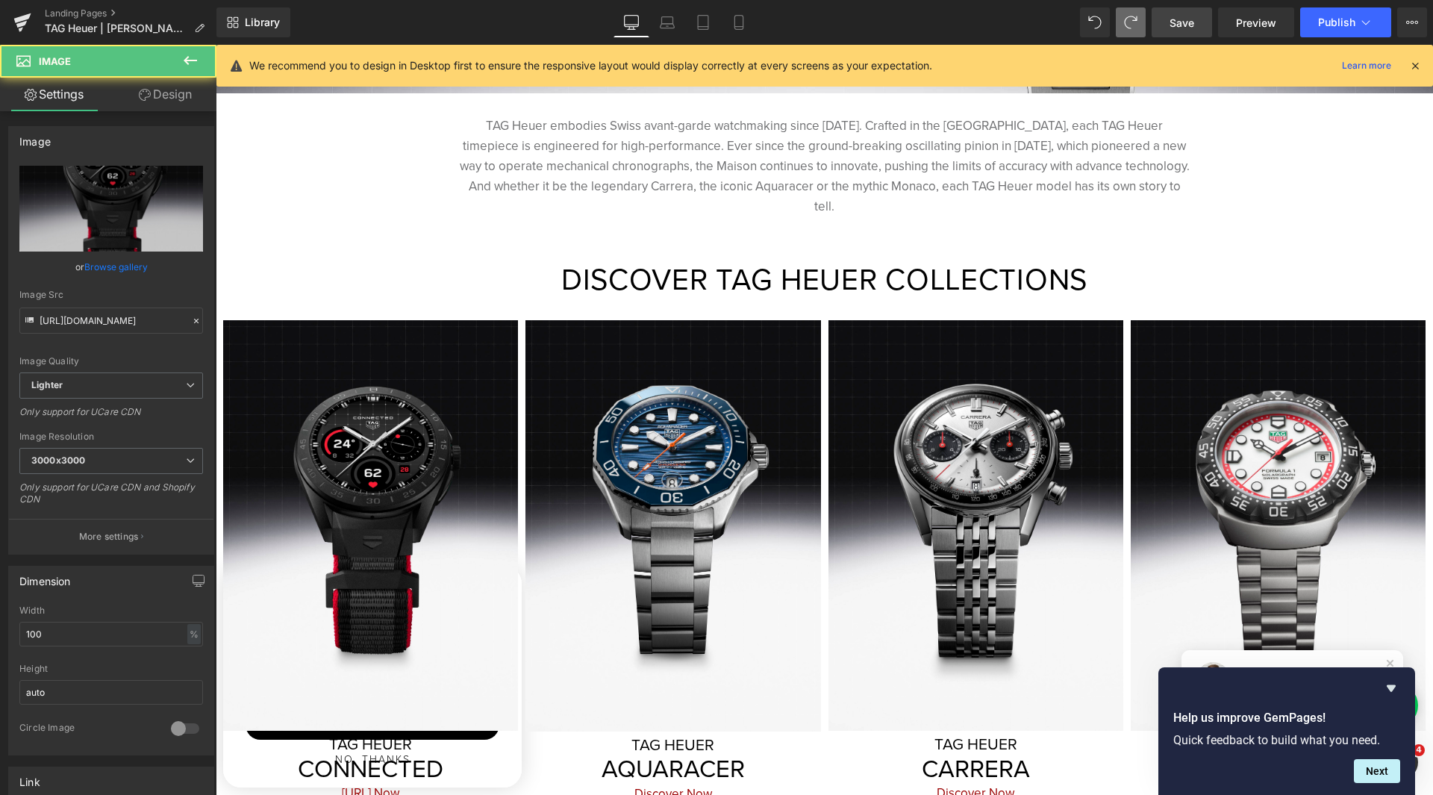
type input "TAG Heuer Connected E5 - Discover now"
click at [1142, 19] on span at bounding box center [1131, 22] width 30 height 30
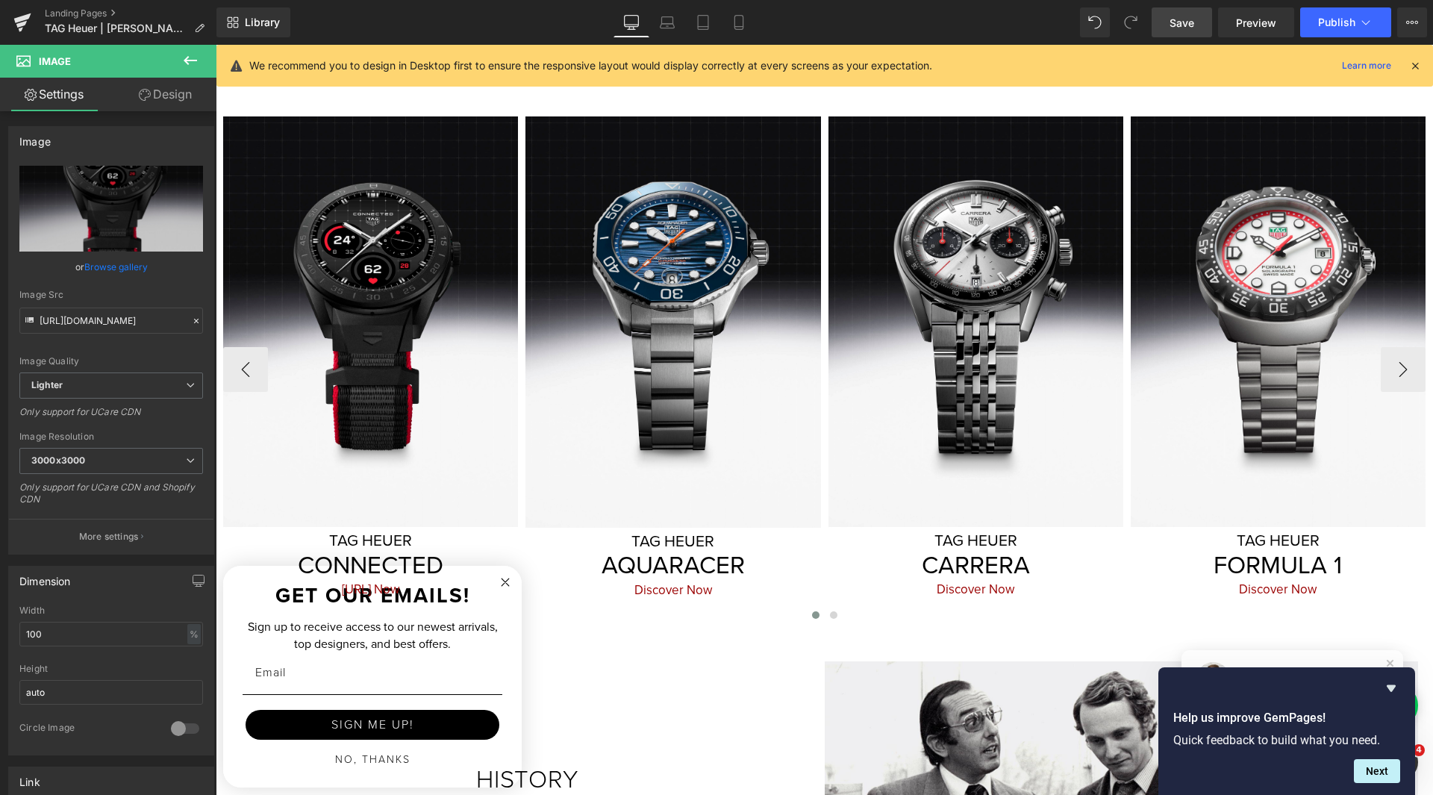
scroll to position [766, 0]
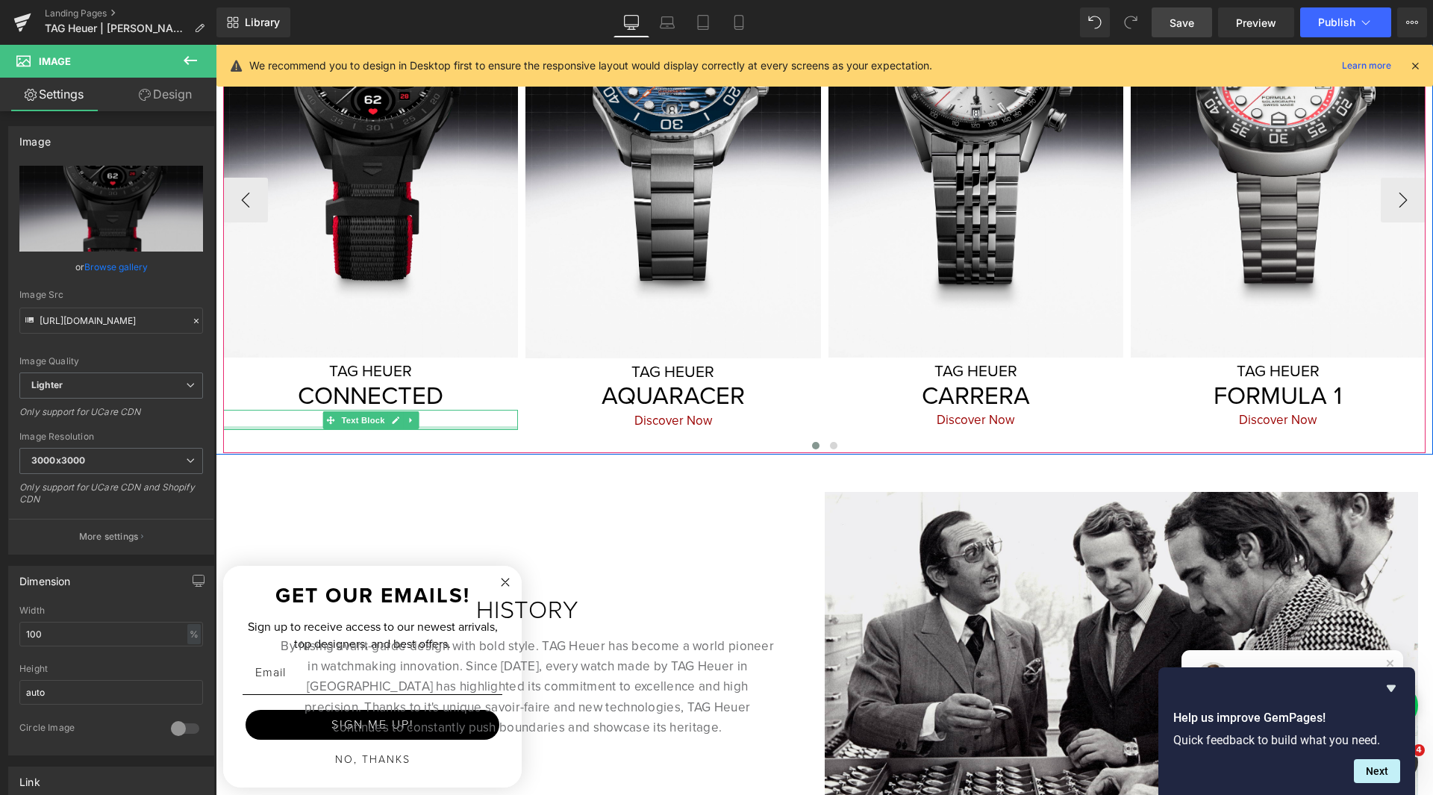
click at [446, 426] on div at bounding box center [370, 428] width 295 height 4
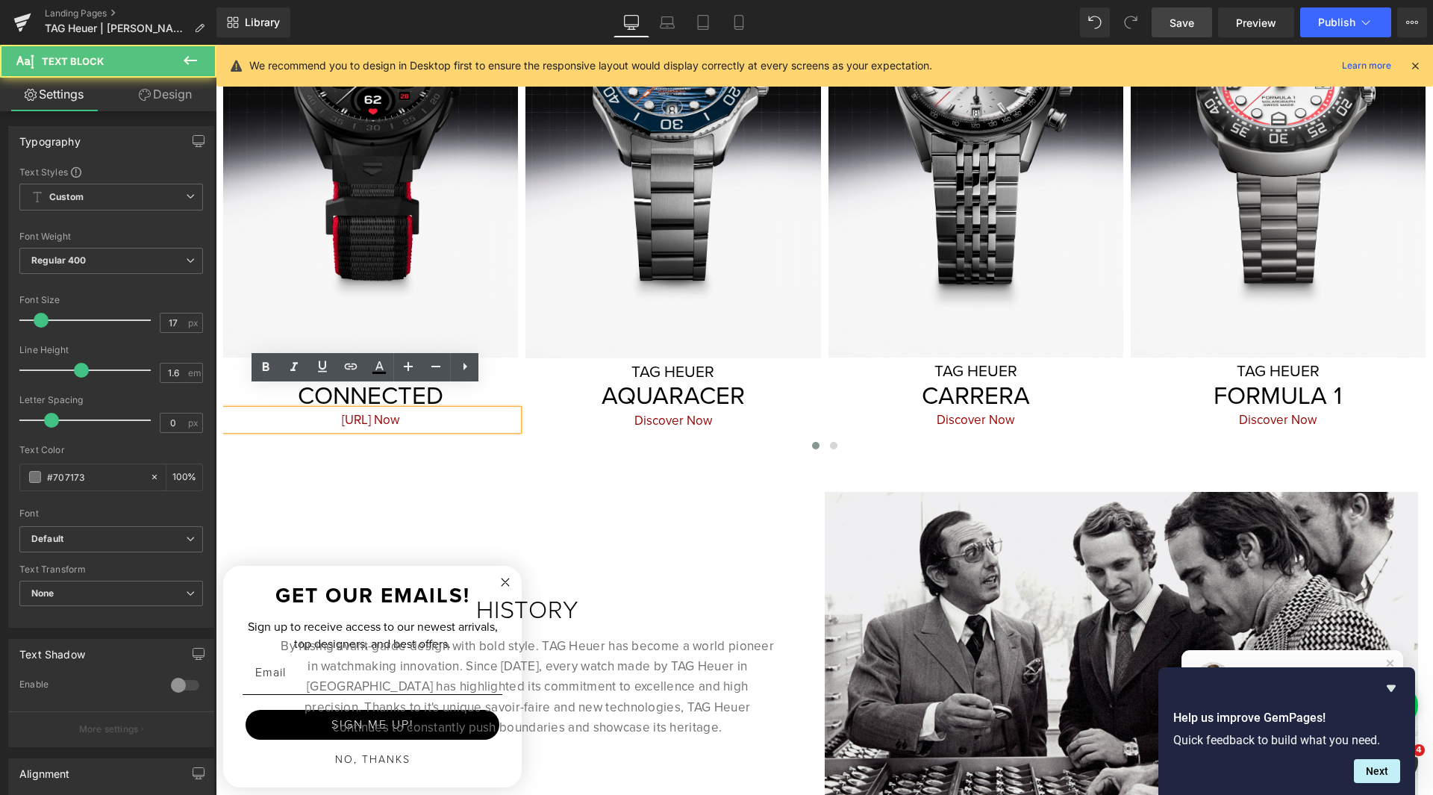
drag, startPoint x: 394, startPoint y: 399, endPoint x: 196, endPoint y: 395, distance: 197.8
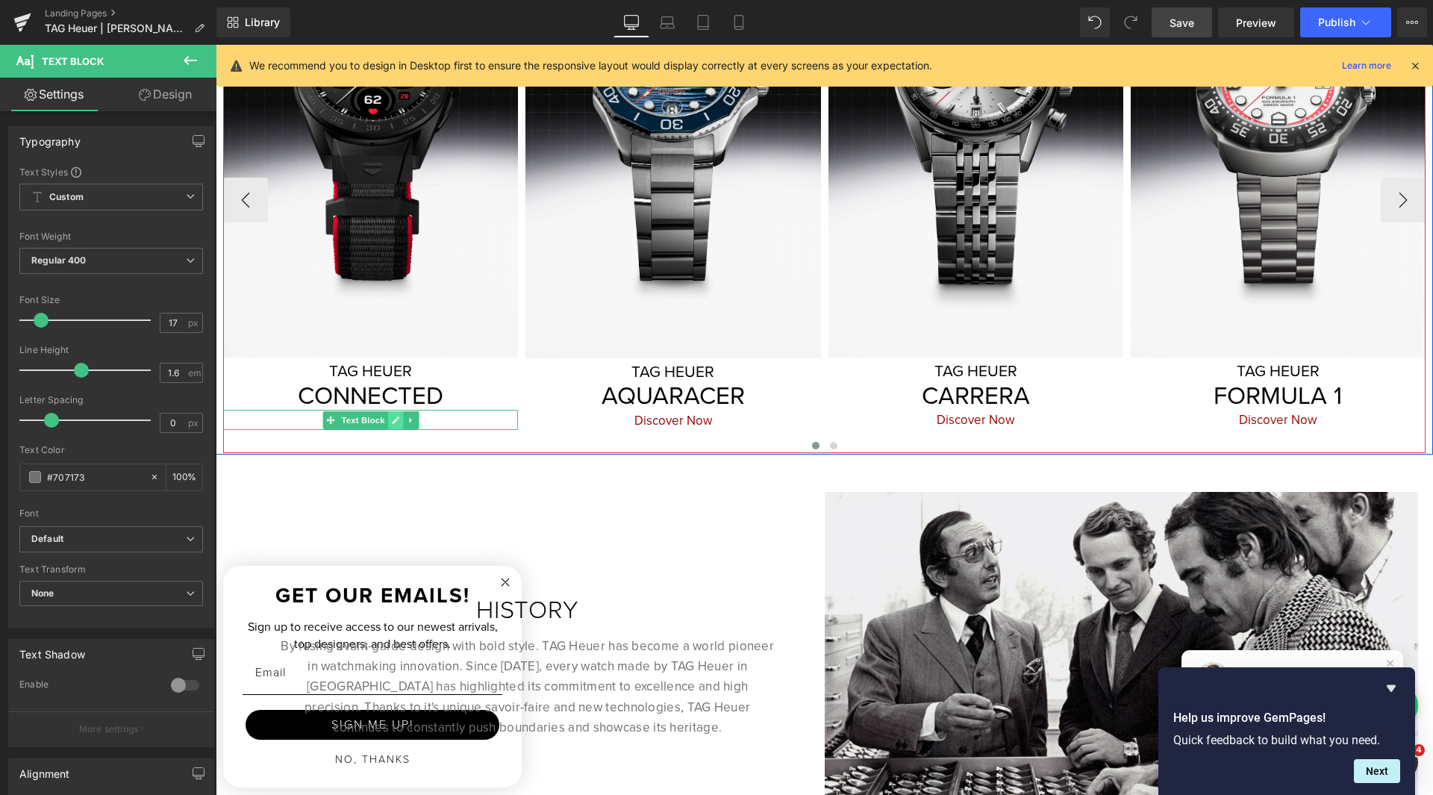
click at [387, 411] on link at bounding box center [395, 420] width 16 height 18
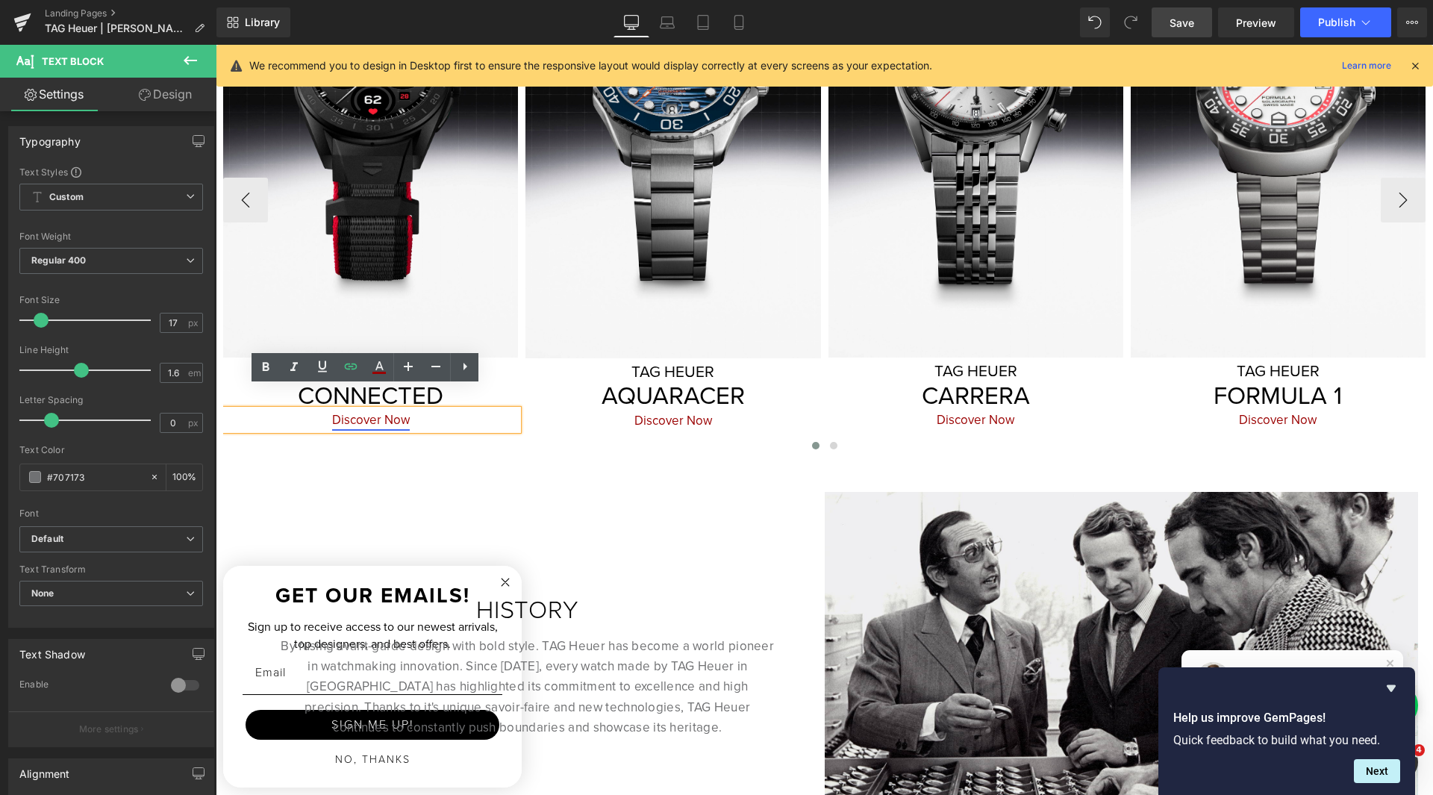
click at [396, 410] on link "Discover Now" at bounding box center [371, 419] width 78 height 19
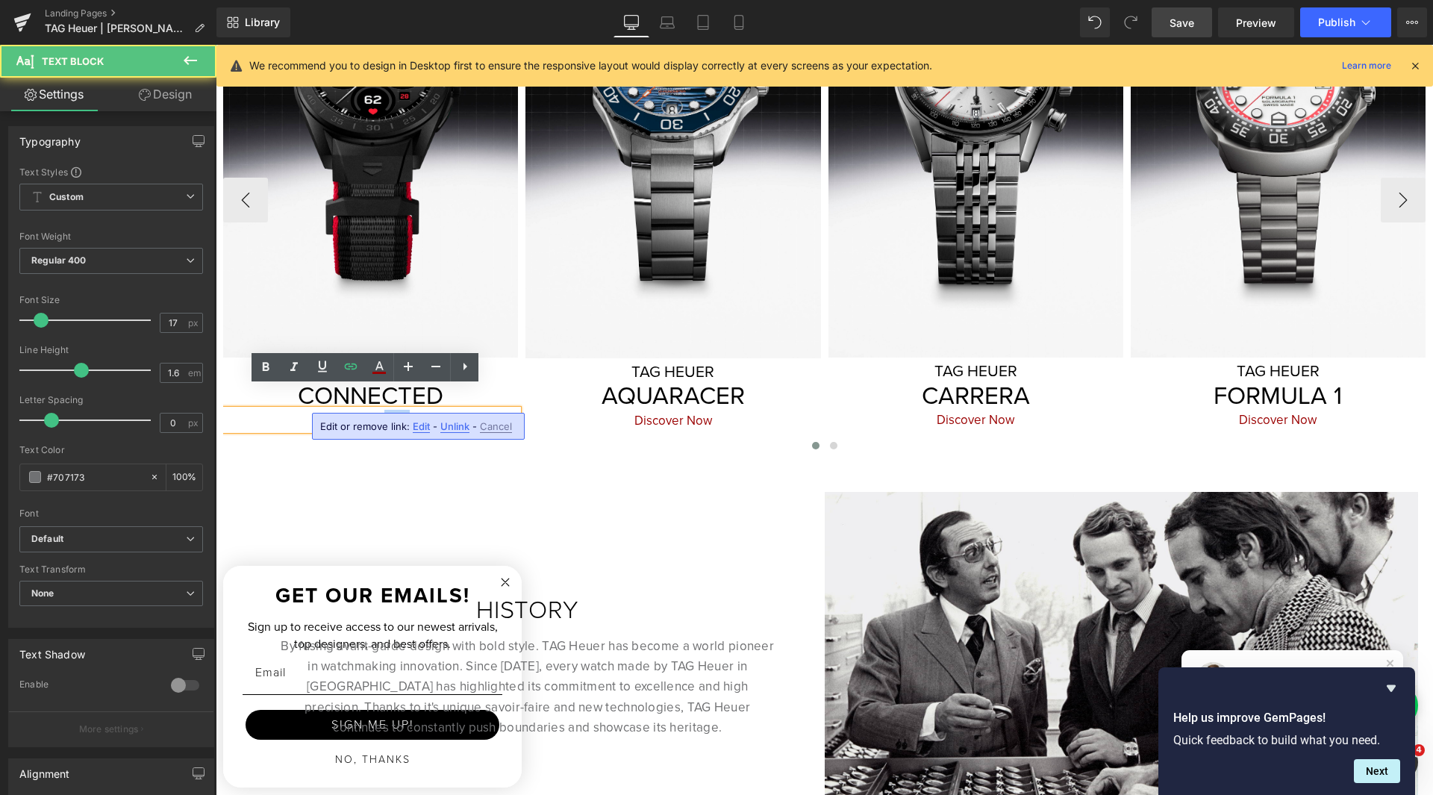
click at [396, 410] on link "Discover Now" at bounding box center [371, 419] width 78 height 19
click at [413, 426] on span "Edit" at bounding box center [421, 426] width 17 height 13
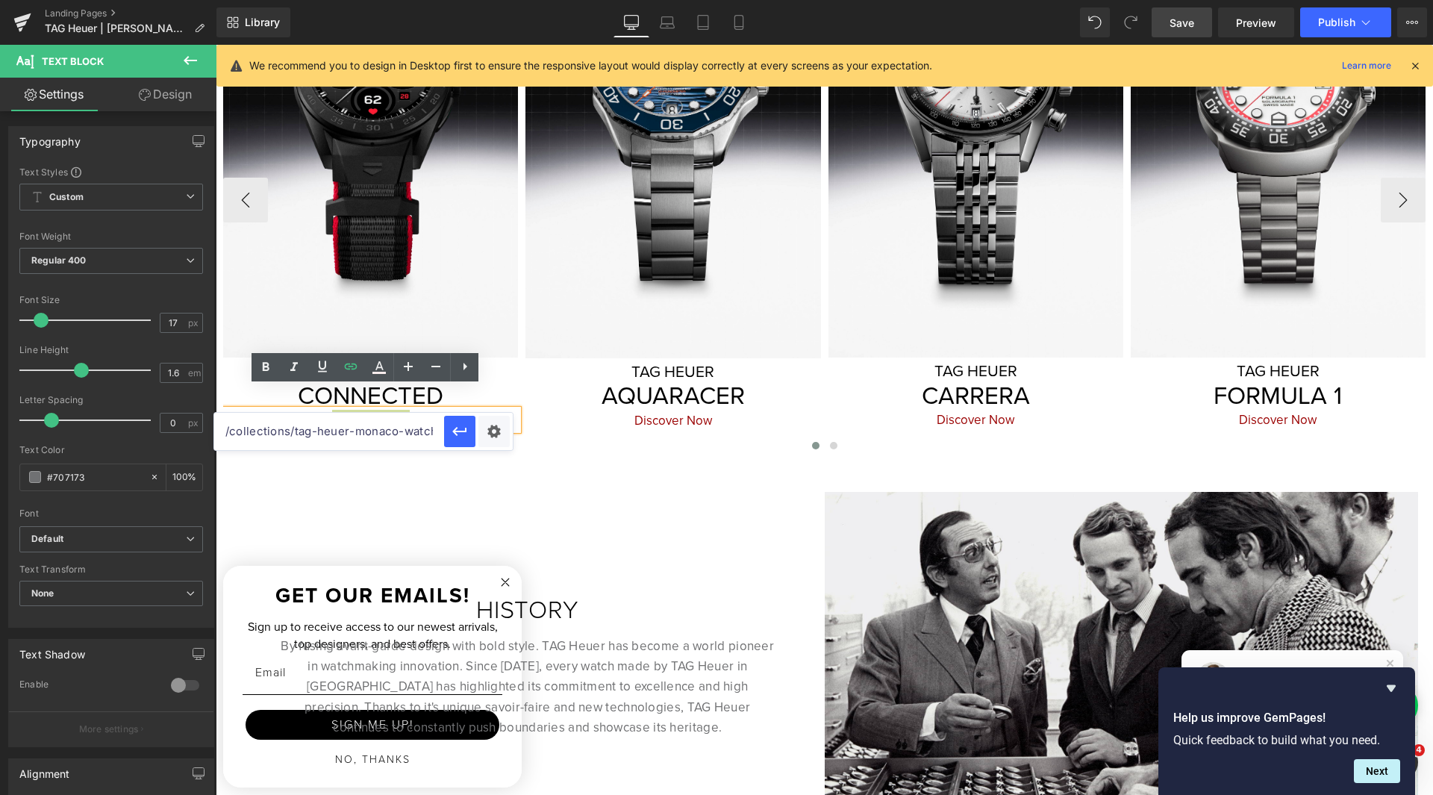
scroll to position [0, 16]
drag, startPoint x: 509, startPoint y: 477, endPoint x: 657, endPoint y: 424, distance: 157.7
paste input "/collections/tag-heuer-connected"
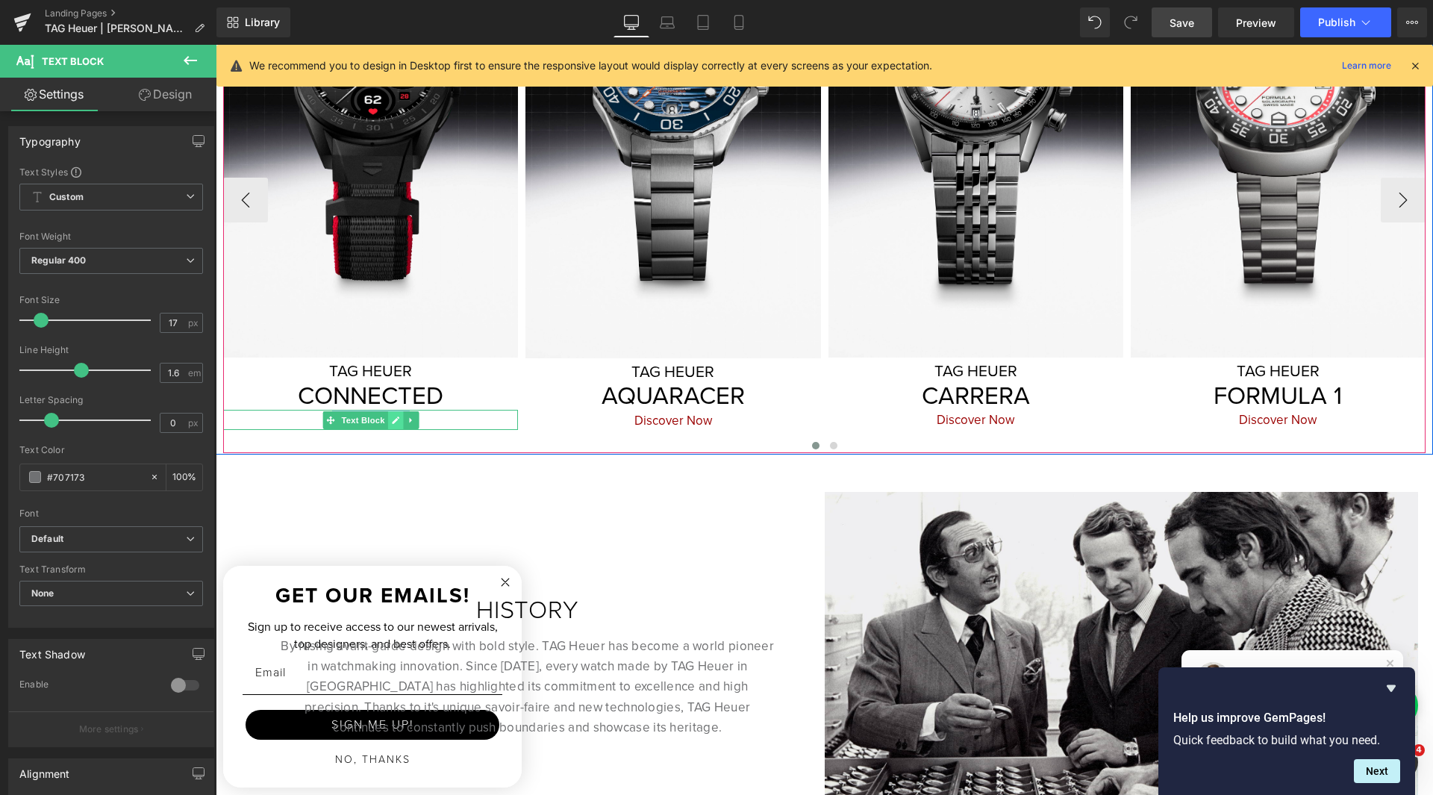
click at [387, 411] on link at bounding box center [395, 420] width 16 height 18
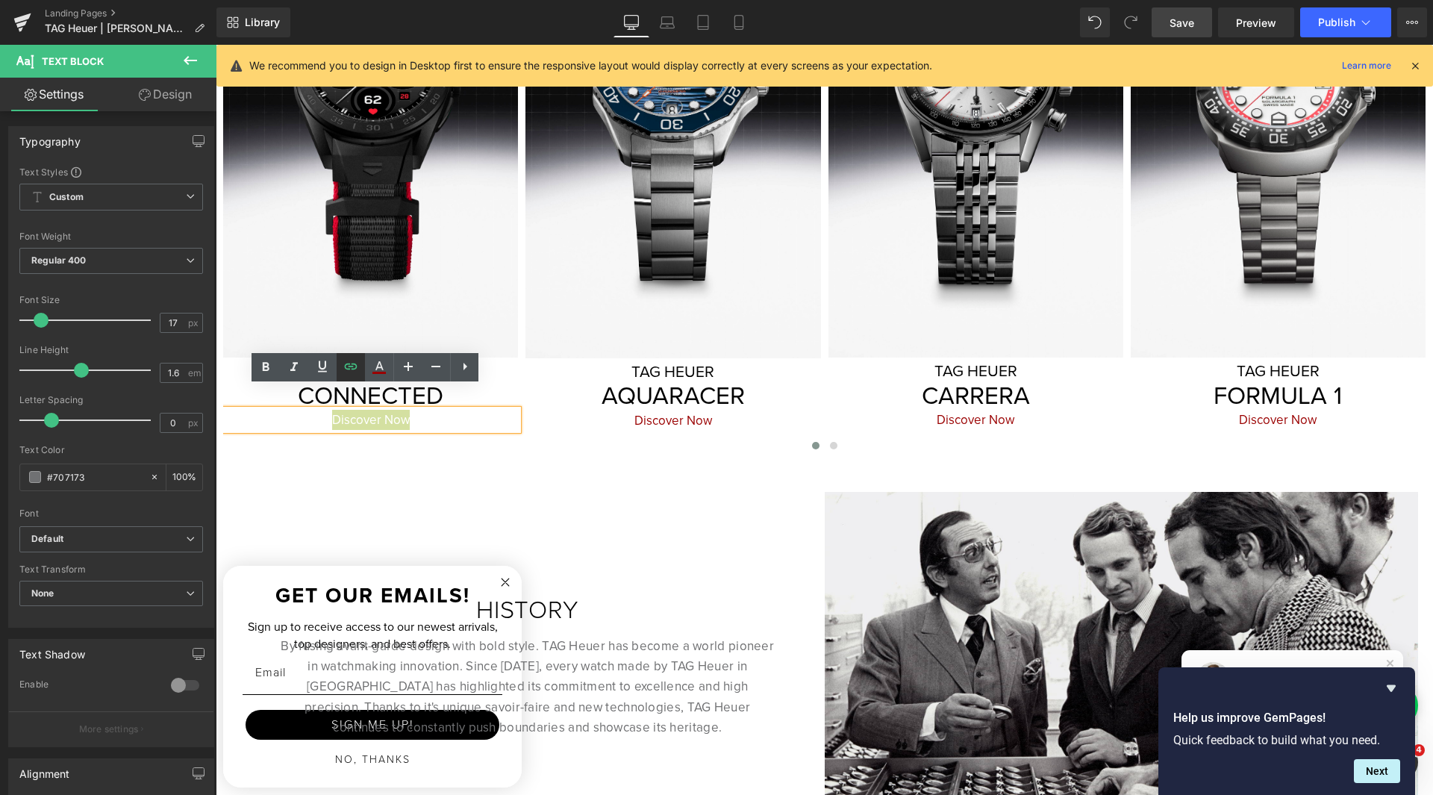
click at [351, 369] on icon at bounding box center [351, 366] width 18 height 18
drag, startPoint x: 437, startPoint y: 436, endPoint x: 278, endPoint y: 433, distance: 159.7
click at [278, 433] on input "/collections/tag-heuer-monaco-watches" at bounding box center [329, 431] width 230 height 37
paste input "/collections/tag-heuer-connected"
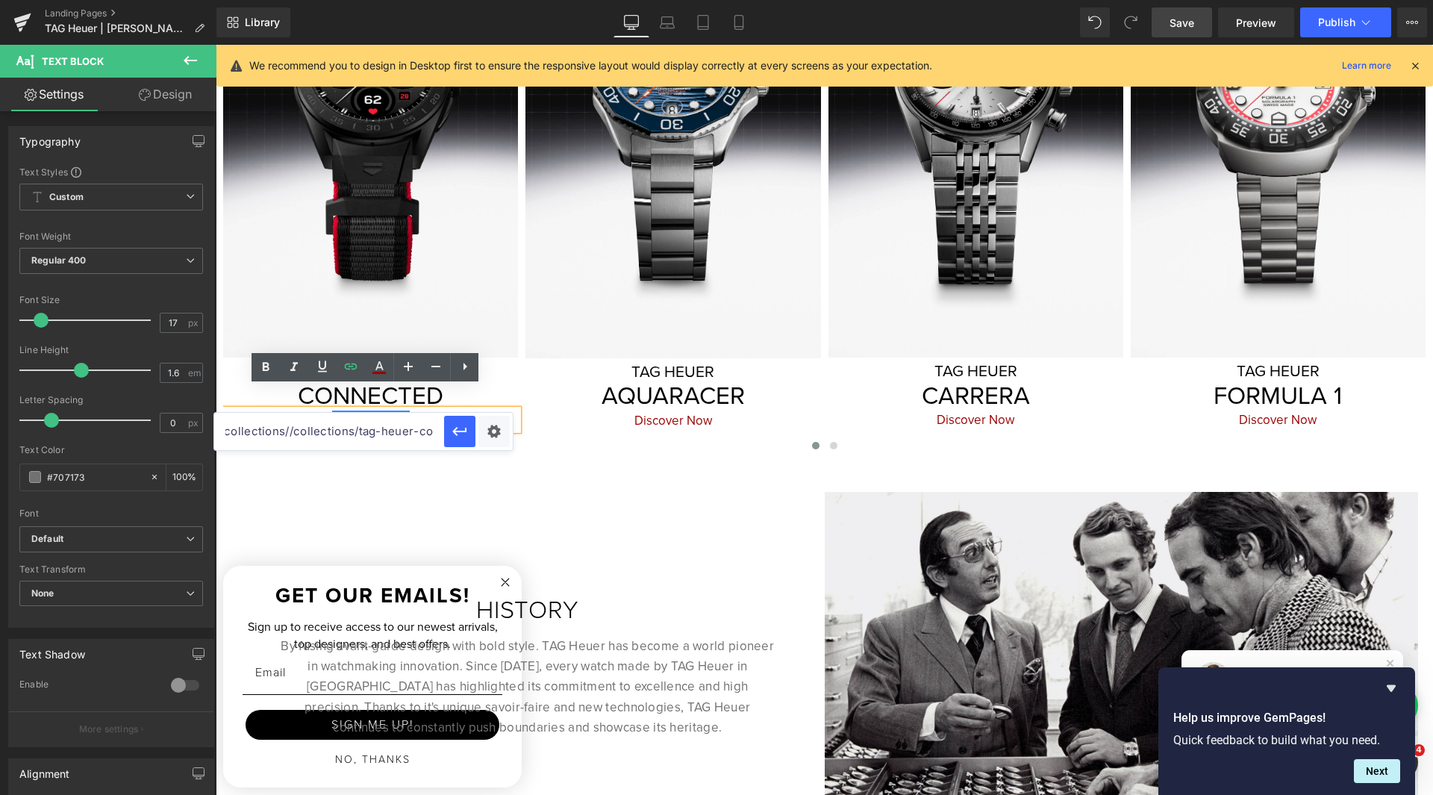
scroll to position [0, 0]
drag, startPoint x: 256, startPoint y: 431, endPoint x: 296, endPoint y: 433, distance: 40.4
click at [296, 433] on input "/collections//collections/tag-heuer-connected-watches" at bounding box center [329, 431] width 230 height 37
click at [286, 433] on input "/collections//collections/tag-heuer-connected-watches" at bounding box center [329, 431] width 230 height 37
drag, startPoint x: 296, startPoint y: 433, endPoint x: 231, endPoint y: 435, distance: 65.7
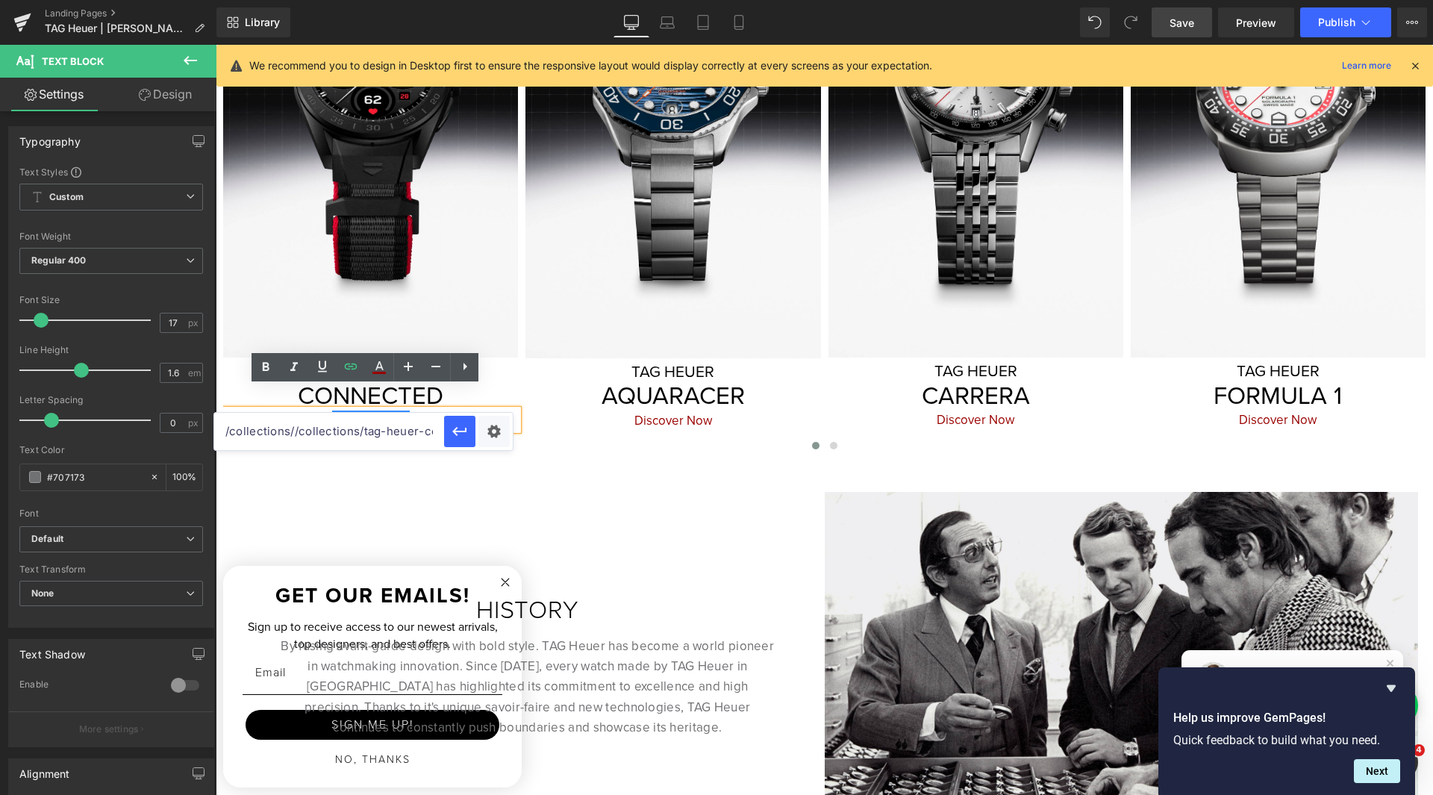
click at [230, 435] on input "/collections//collections/tag-heuer-connected-watches" at bounding box center [329, 431] width 230 height 37
type input "/collections/tag-heuer-connected-watches"
click at [447, 437] on button "button" at bounding box center [459, 431] width 31 height 31
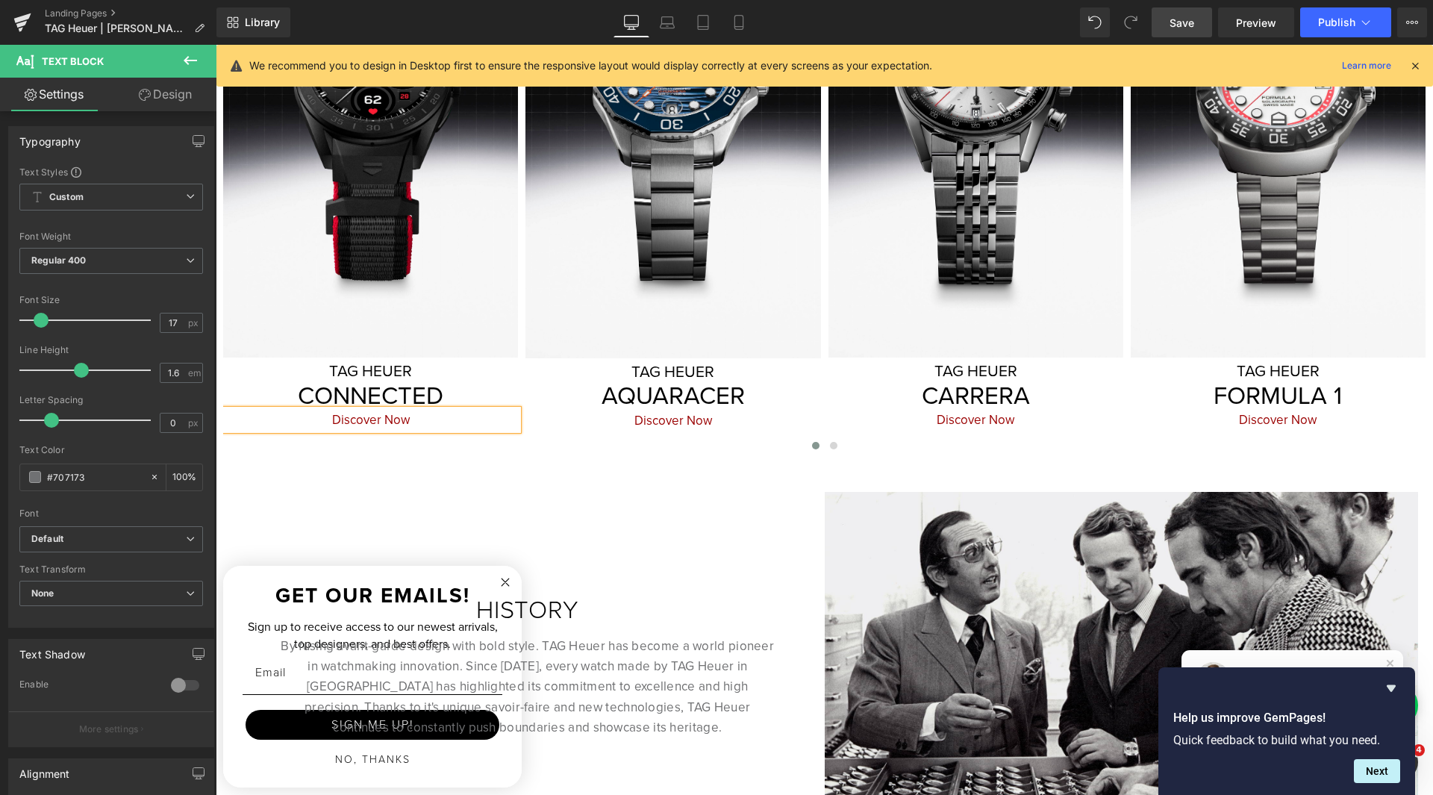
click at [1178, 22] on span "Save" at bounding box center [1181, 23] width 25 height 16
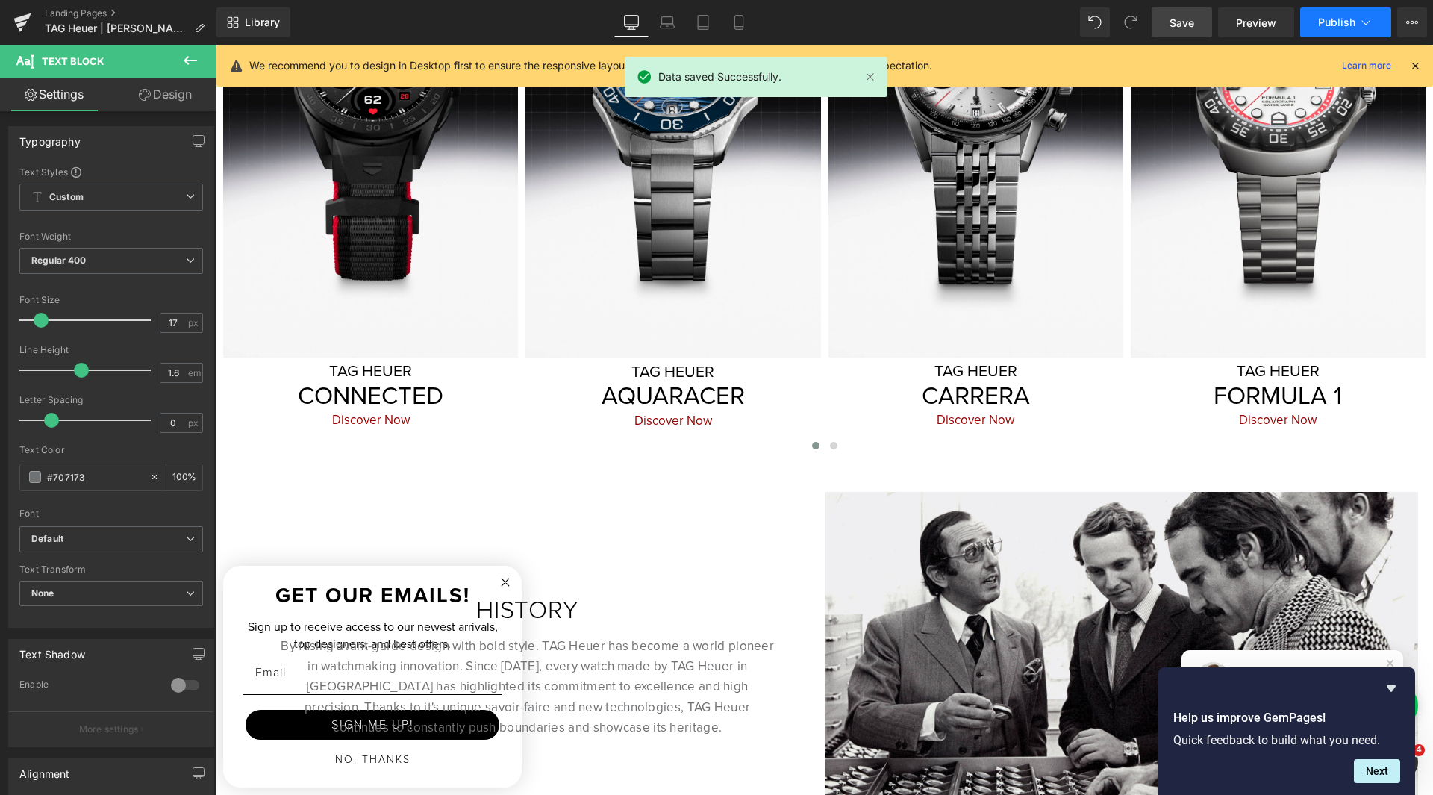
click at [1359, 24] on icon at bounding box center [1365, 22] width 15 height 15
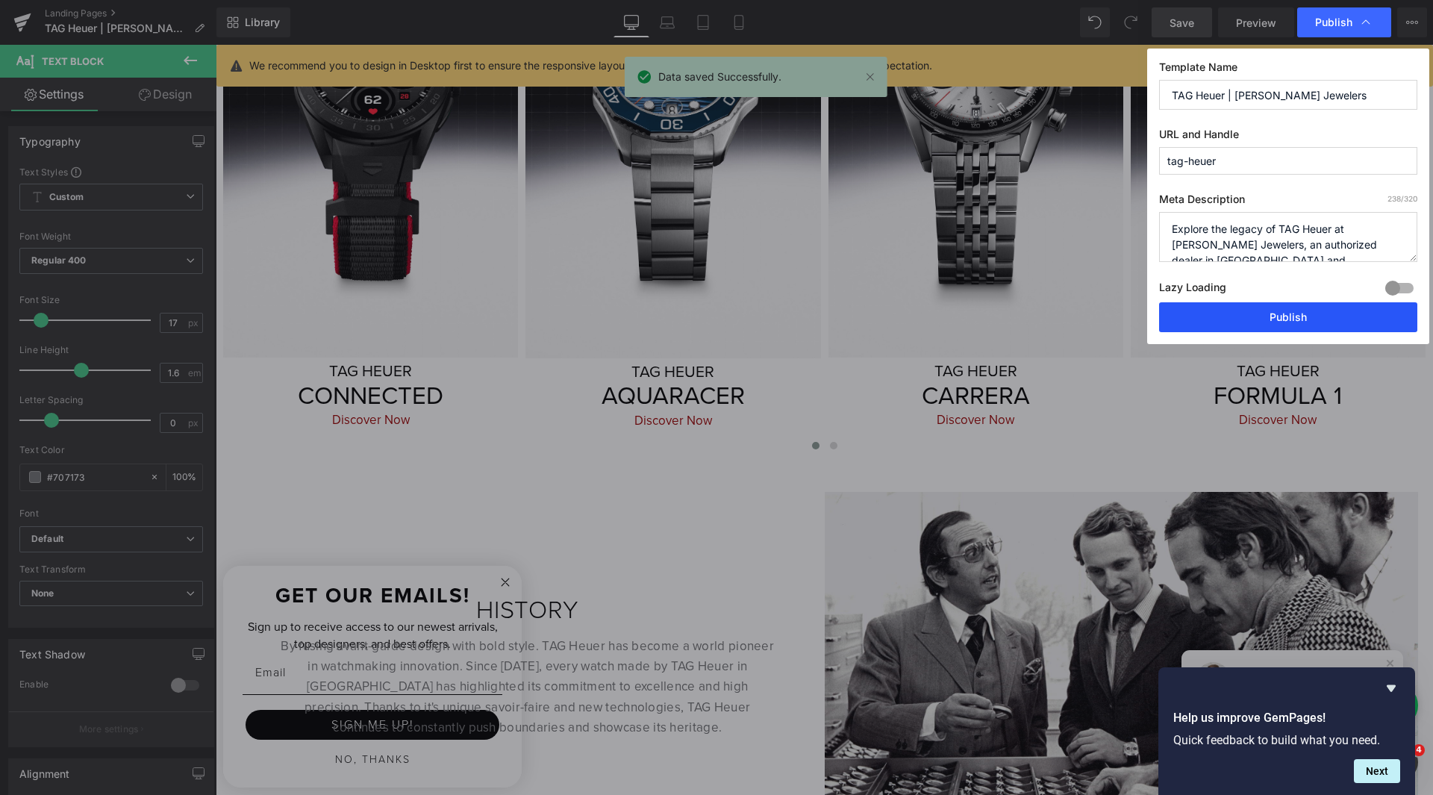
drag, startPoint x: 1252, startPoint y: 314, endPoint x: 1029, endPoint y: 232, distance: 237.7
click at [1252, 315] on button "Publish" at bounding box center [1288, 317] width 258 height 30
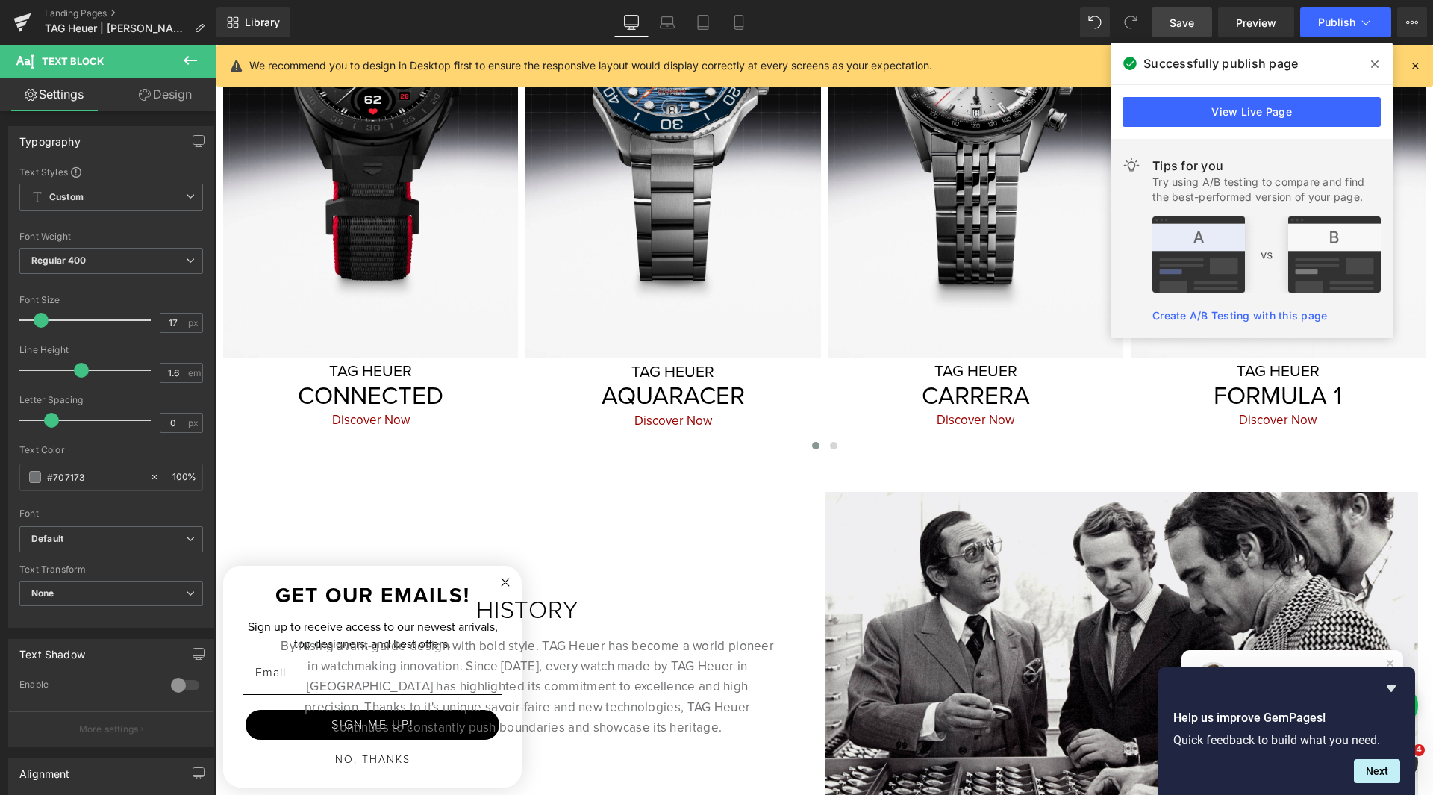
click at [1375, 63] on icon at bounding box center [1374, 64] width 7 height 12
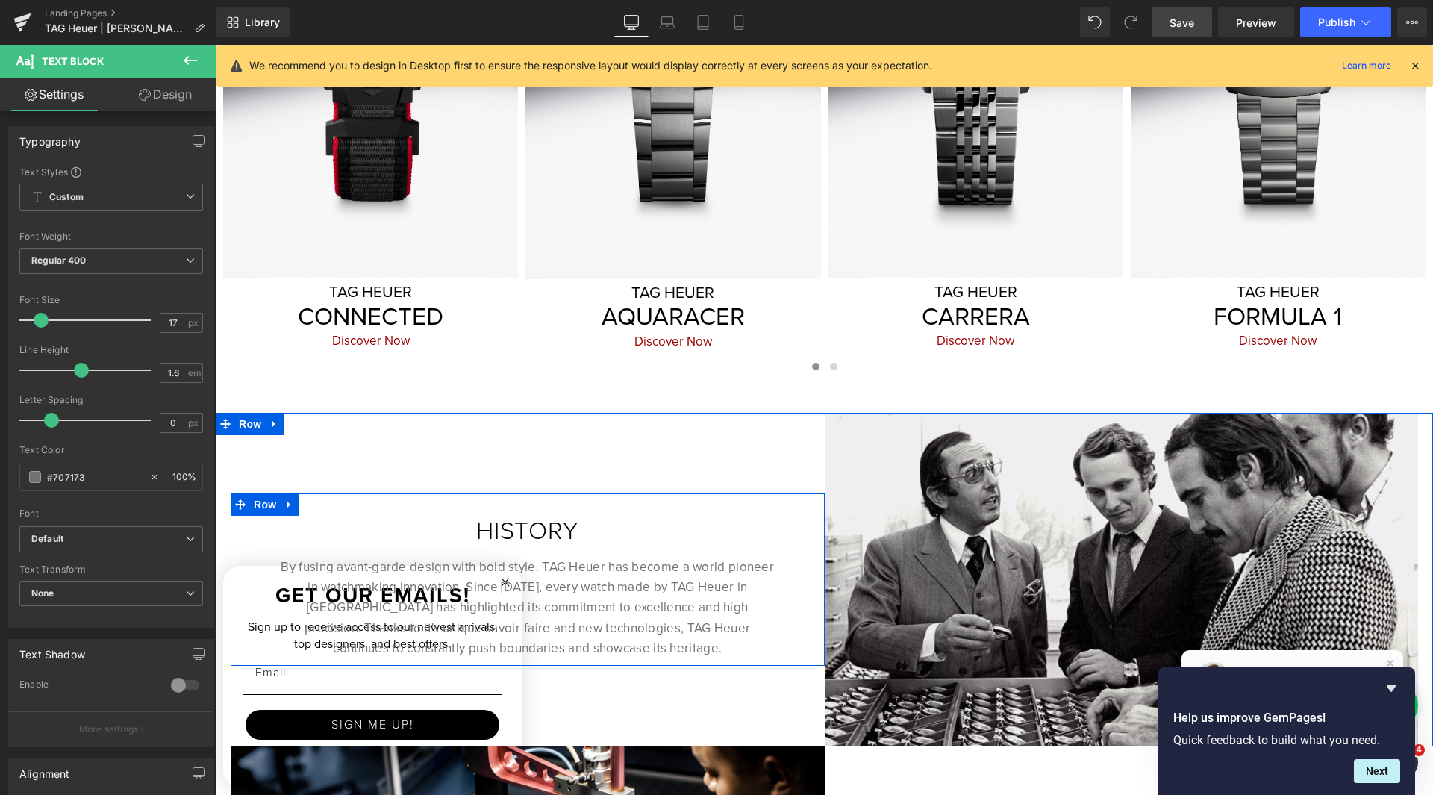
scroll to position [1064, 0]
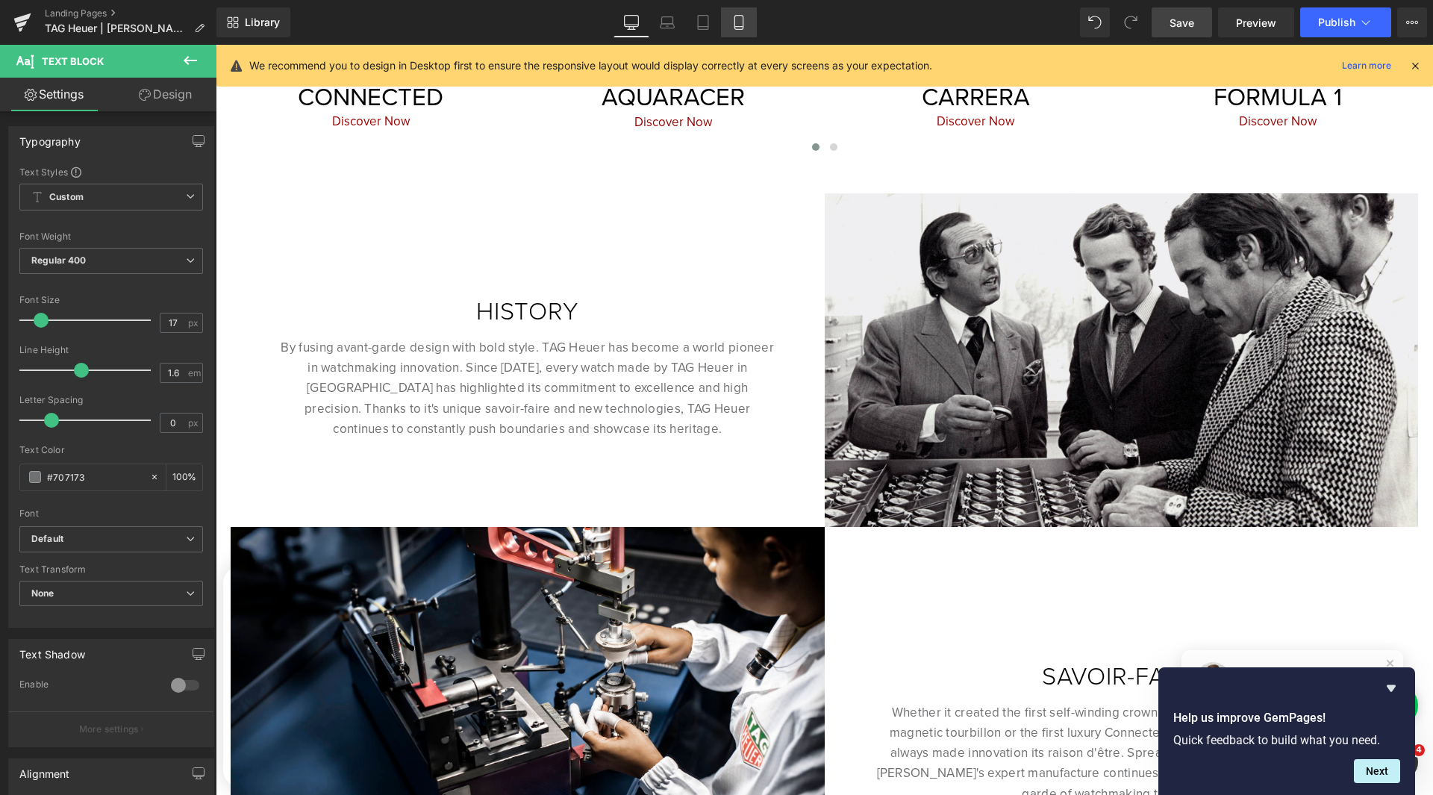
click at [742, 13] on link "Mobile" at bounding box center [739, 22] width 36 height 30
type input "100"
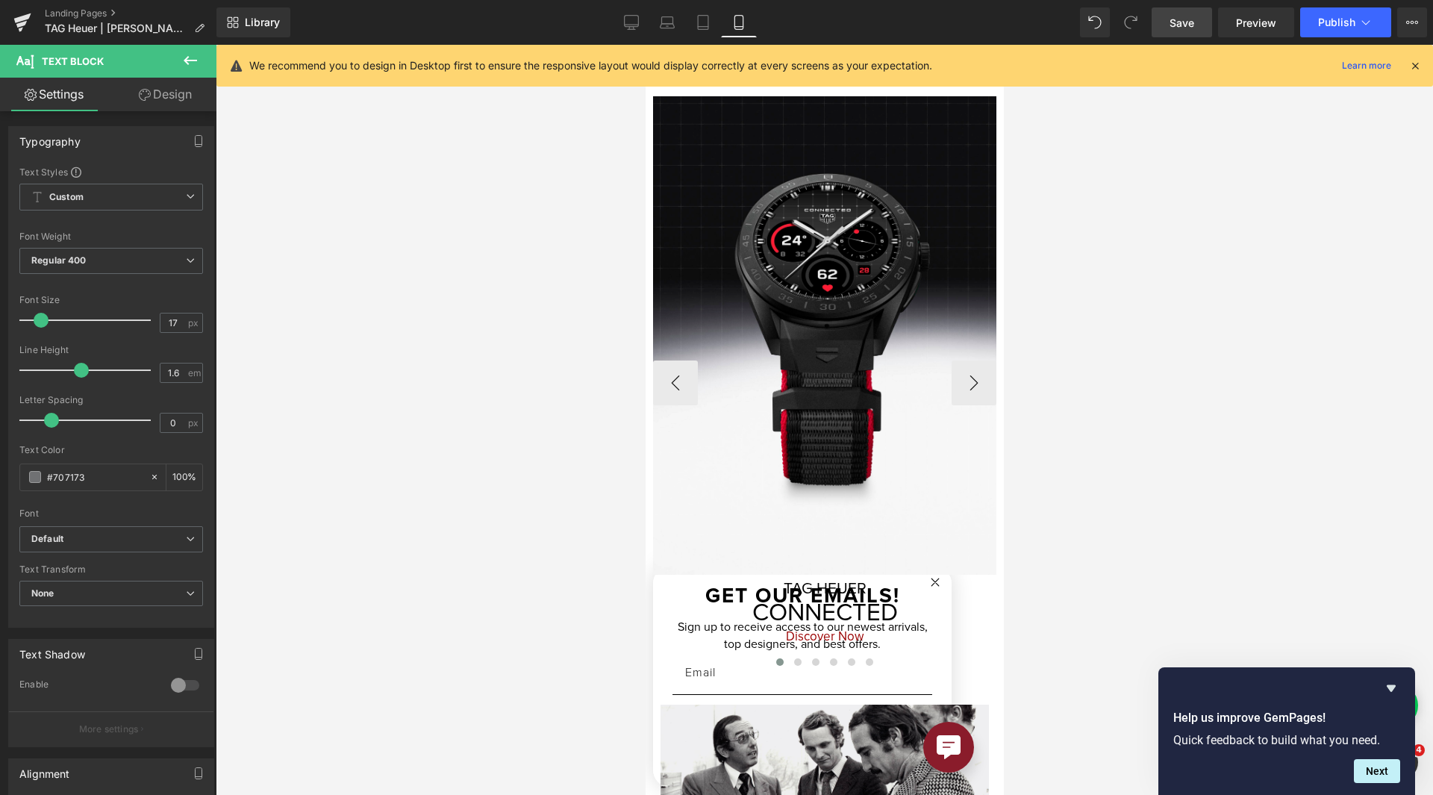
scroll to position [699, 0]
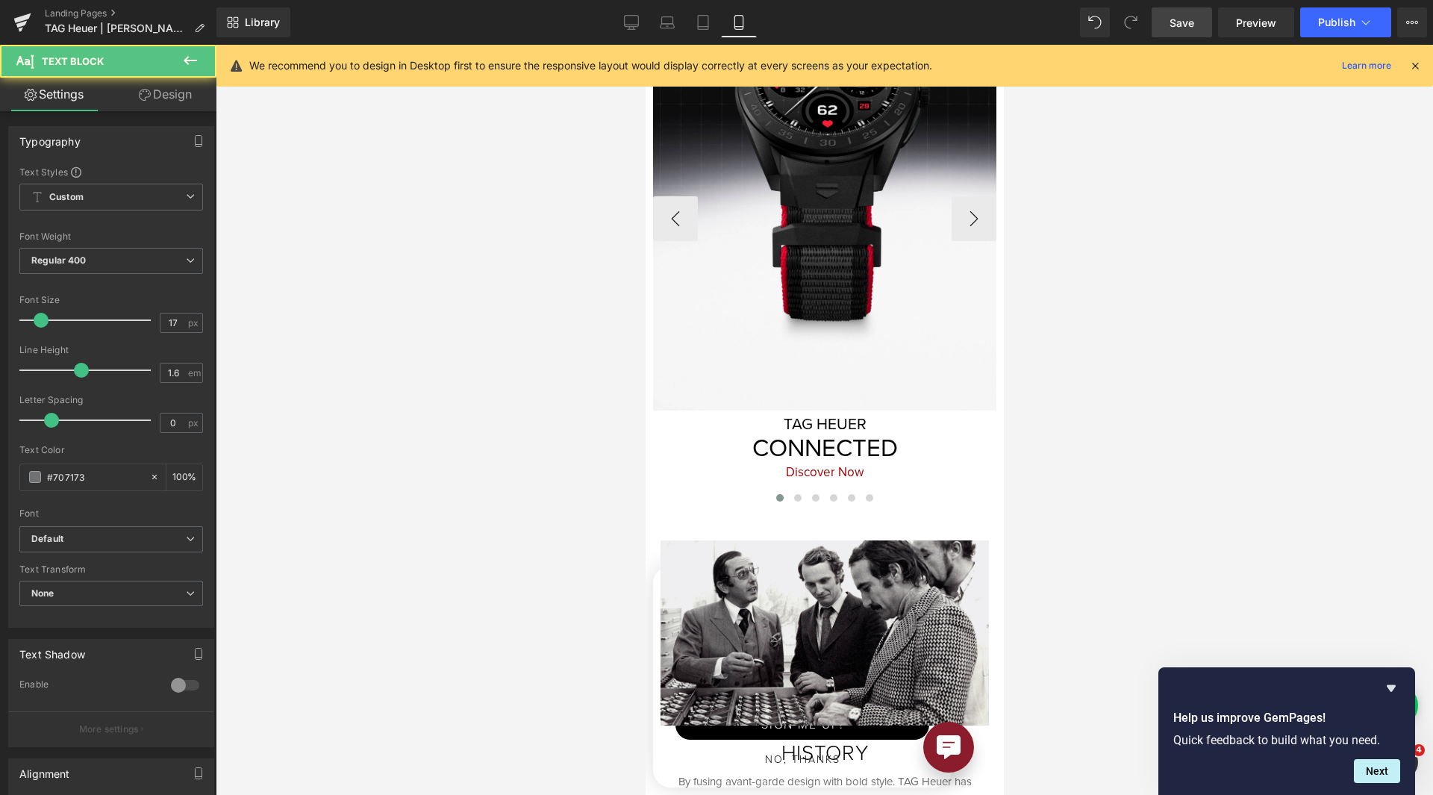
click at [828, 470] on div "Discover Now Text Block" at bounding box center [823, 472] width 343 height 20
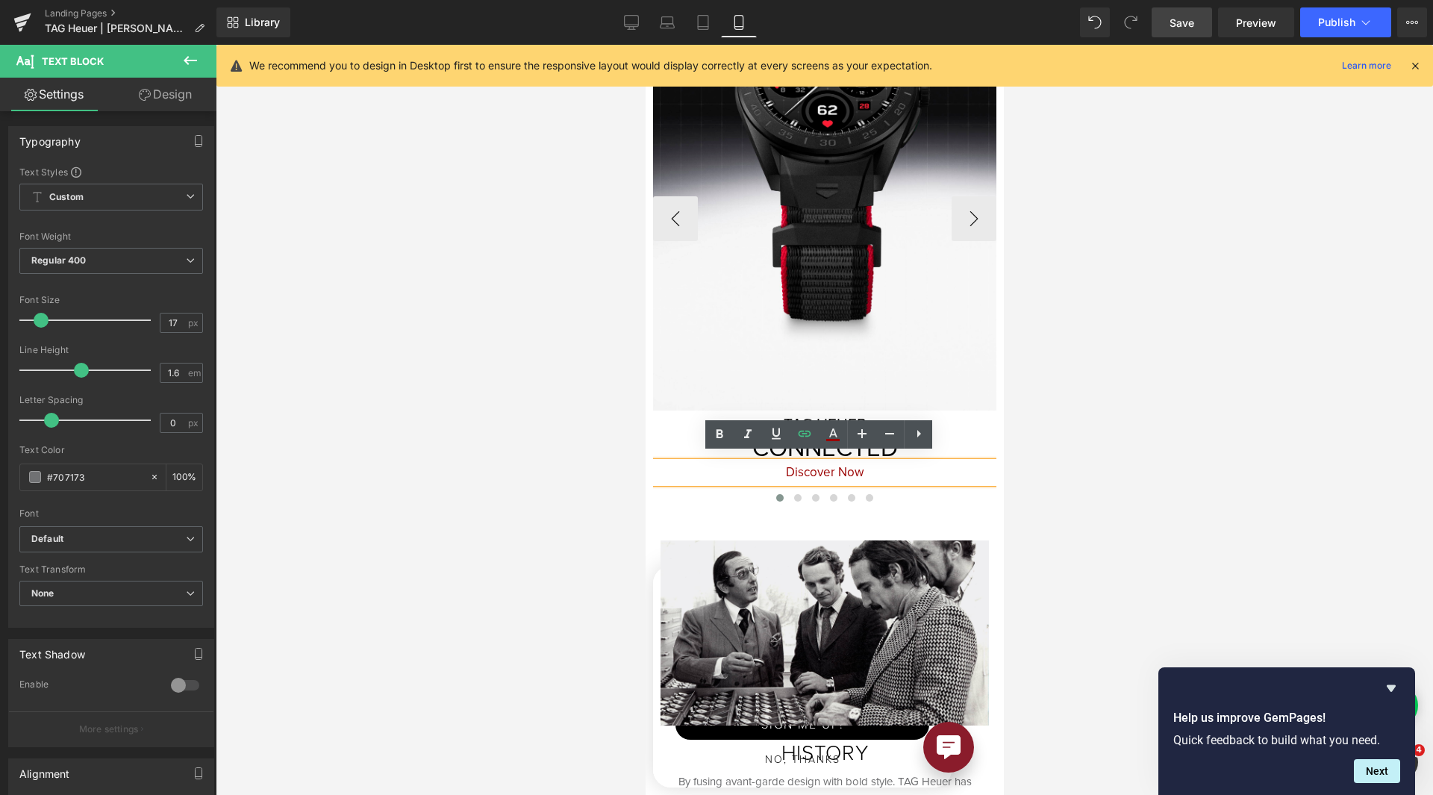
click at [954, 434] on h3 "CONNECTED" at bounding box center [823, 448] width 343 height 30
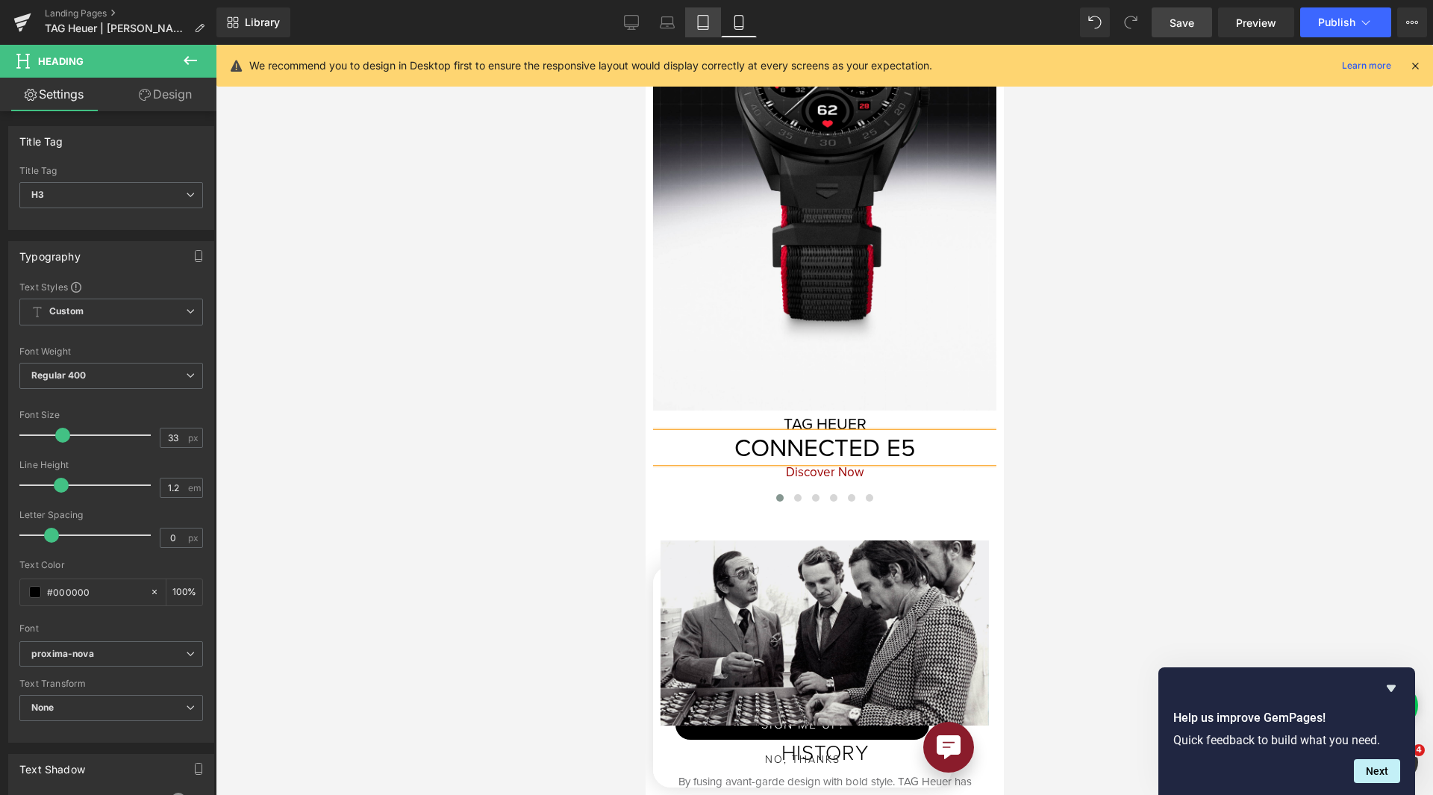
click at [698, 17] on icon at bounding box center [702, 22] width 15 height 15
type input "100"
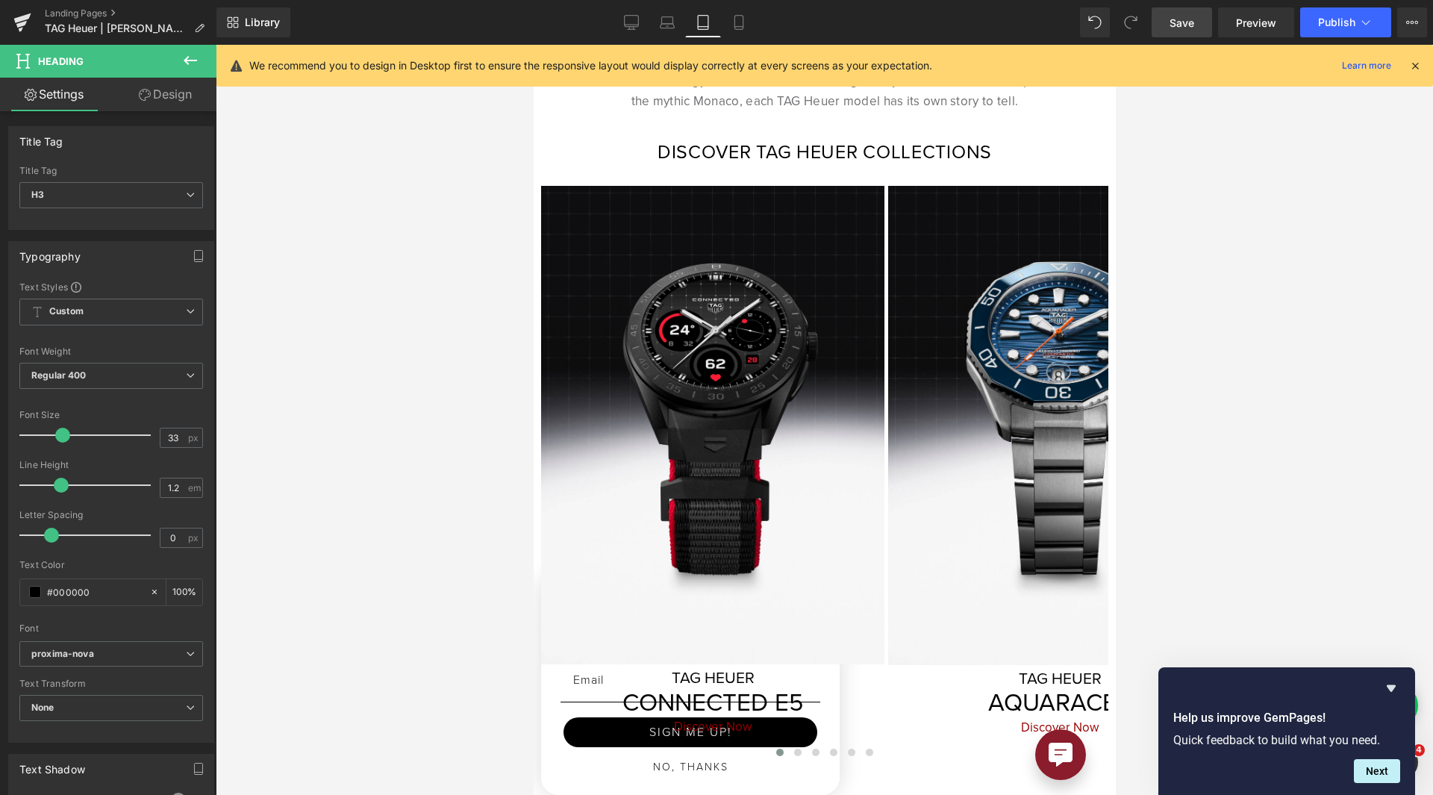
scroll to position [952, 0]
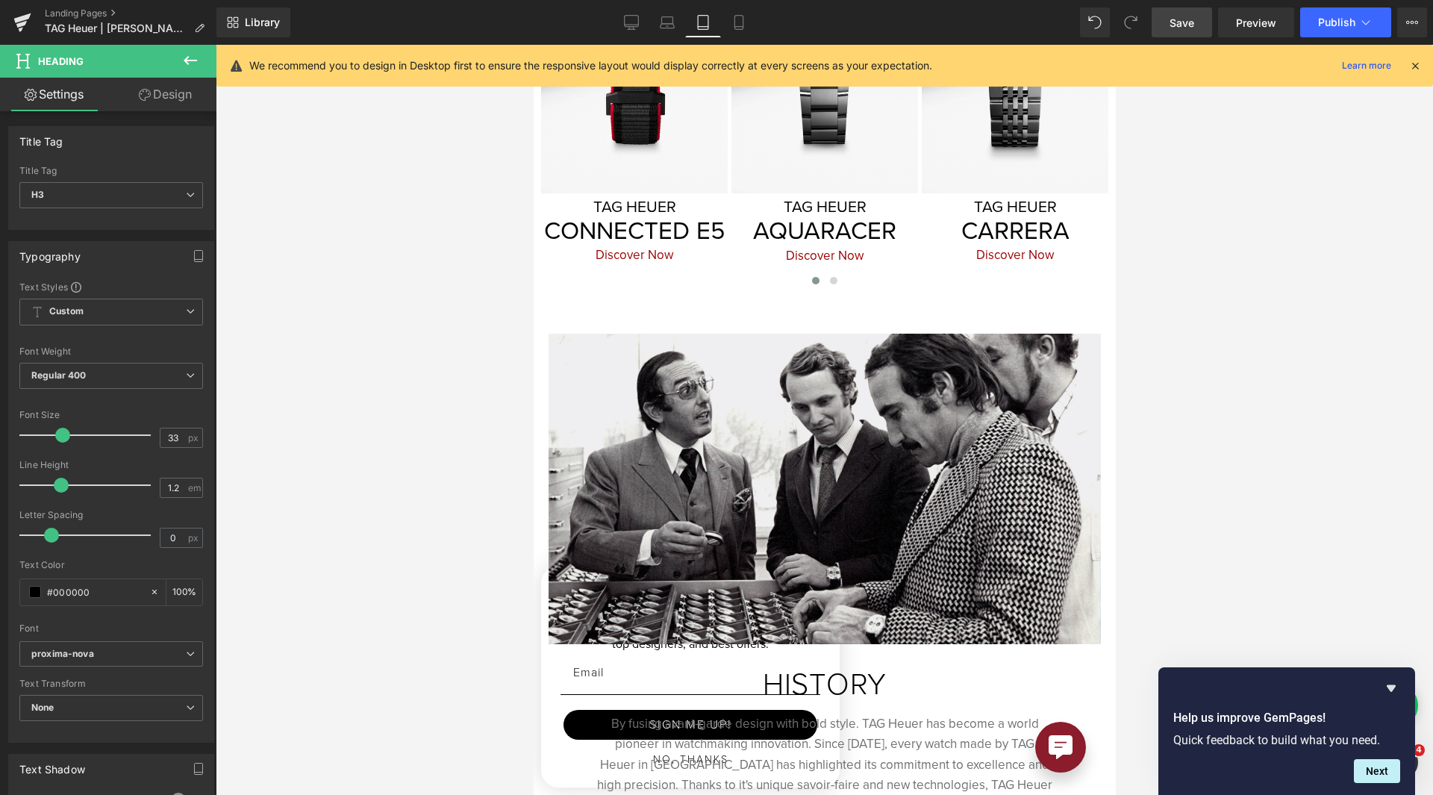
click at [1181, 19] on span "Save" at bounding box center [1181, 23] width 25 height 16
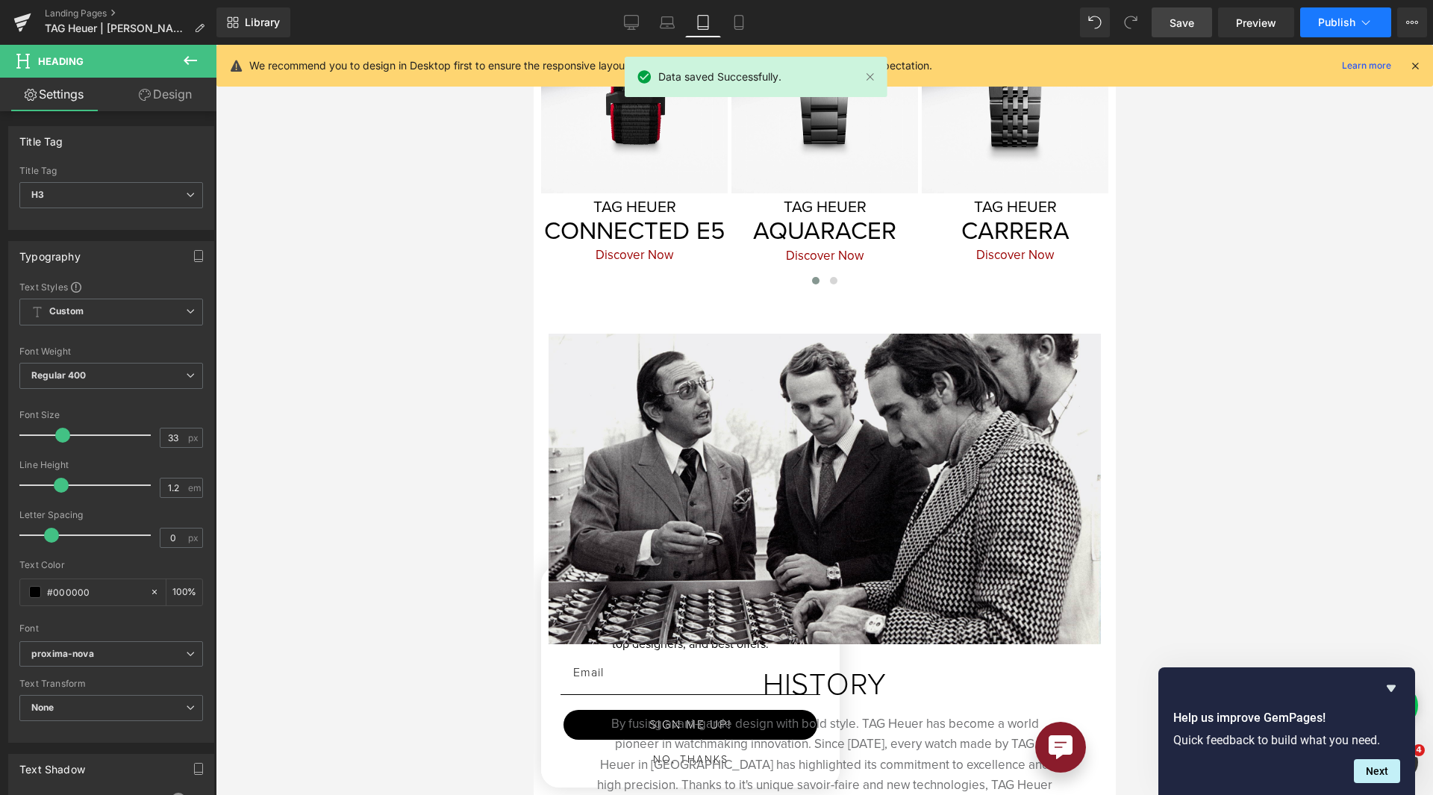
click at [1360, 17] on icon at bounding box center [1365, 22] width 15 height 15
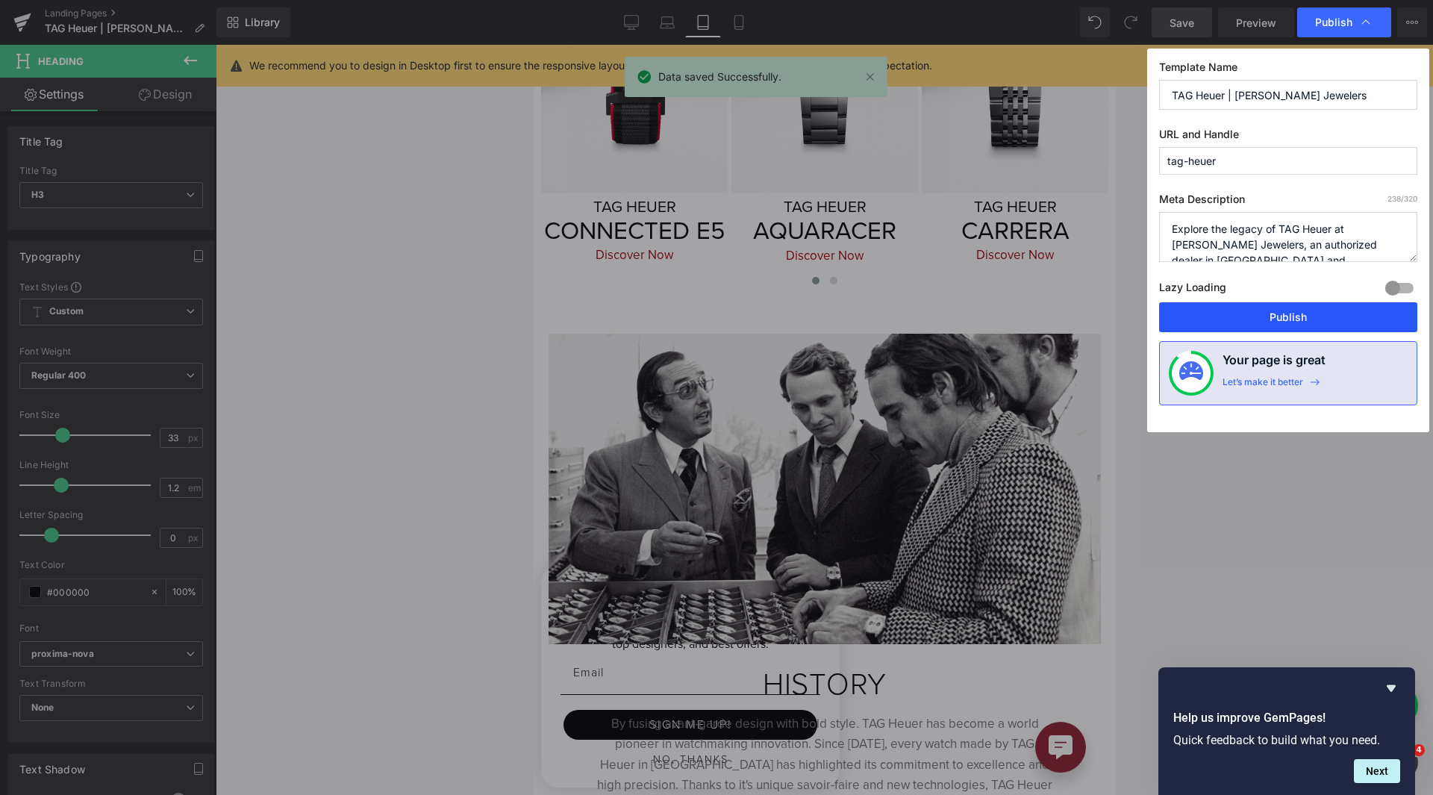
click at [1300, 308] on button "Publish" at bounding box center [1288, 317] width 258 height 30
